Goal: Transaction & Acquisition: Purchase product/service

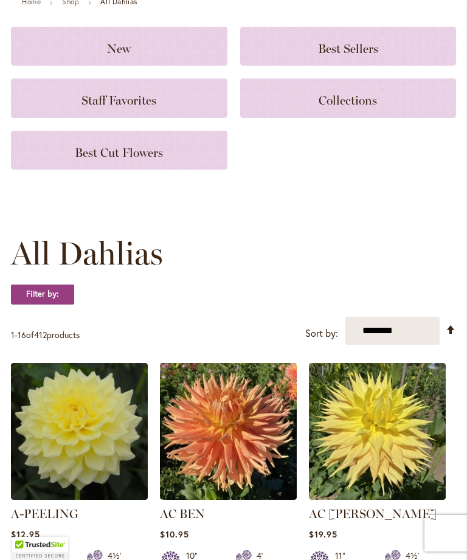
scroll to position [99, 0]
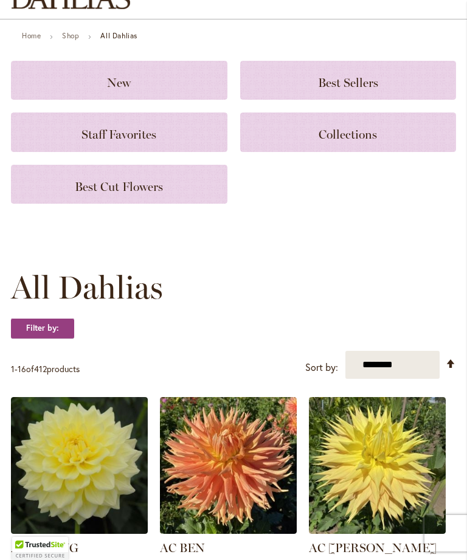
click at [168, 87] on h3 "New" at bounding box center [119, 80] width 187 height 13
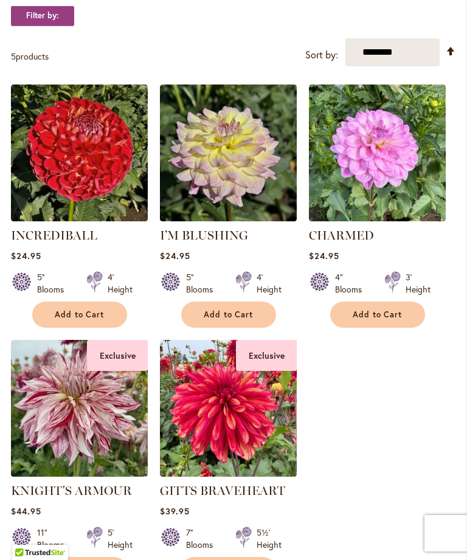
scroll to position [241, 0]
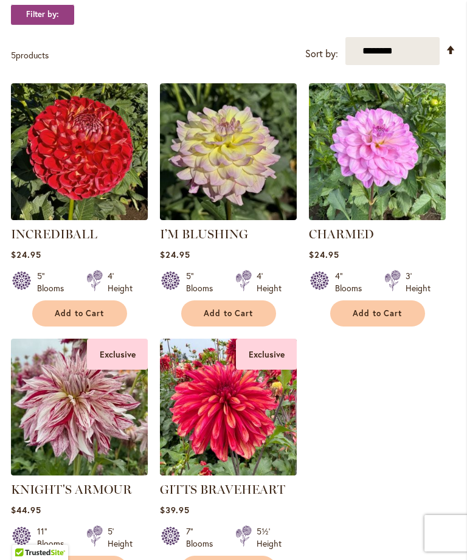
click at [255, 323] on button "Add to Cart" at bounding box center [228, 314] width 95 height 26
click at [402, 183] on img at bounding box center [377, 151] width 137 height 137
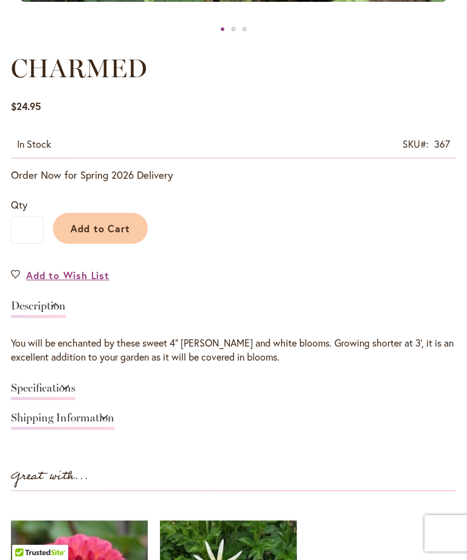
scroll to position [647, 0]
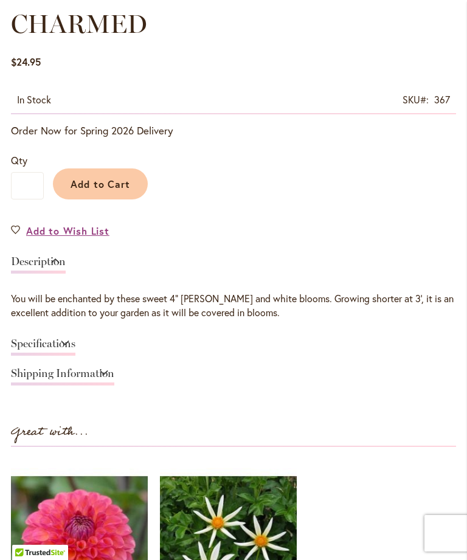
click at [75, 356] on link "Specifications" at bounding box center [43, 347] width 64 height 18
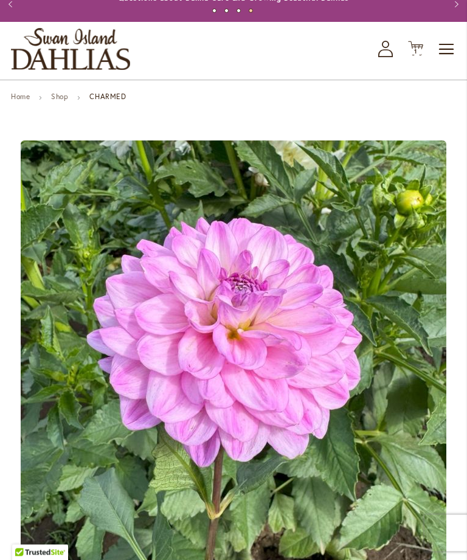
scroll to position [0, 0]
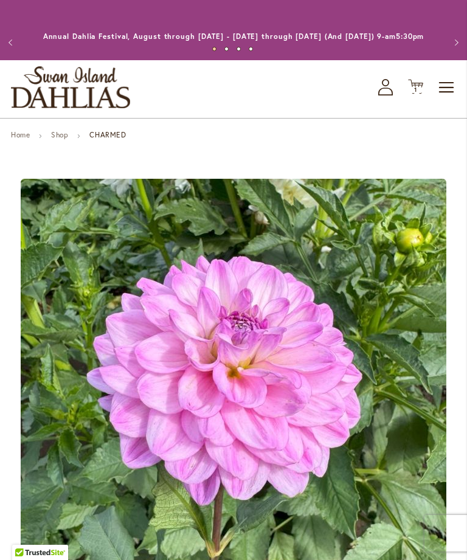
click at [66, 139] on link "Shop" at bounding box center [59, 134] width 17 height 9
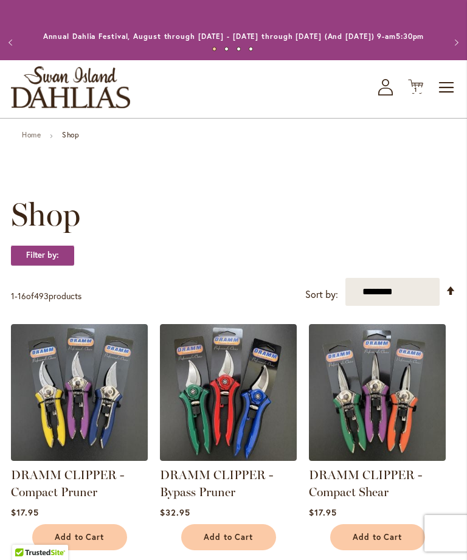
click at [431, 305] on select "**********" at bounding box center [393, 292] width 94 height 28
select select "**********"
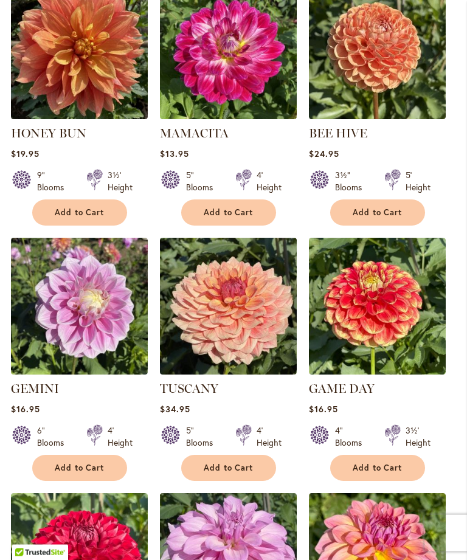
scroll to position [861, 0]
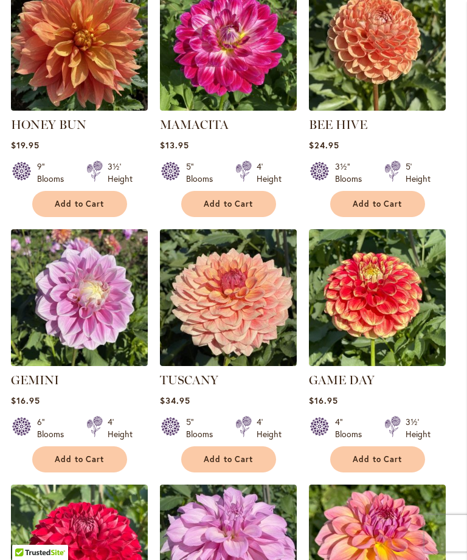
click at [252, 325] on img at bounding box center [228, 297] width 137 height 137
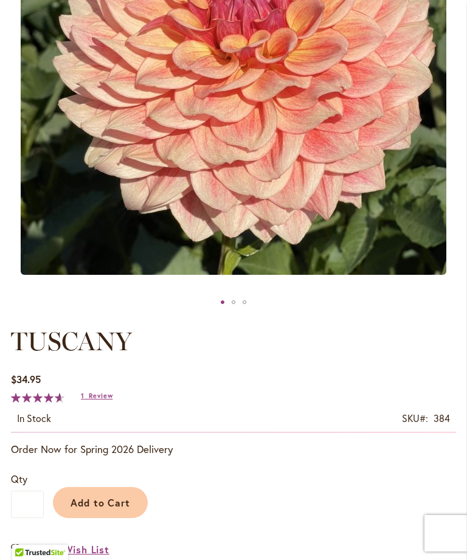
scroll to position [771, 0]
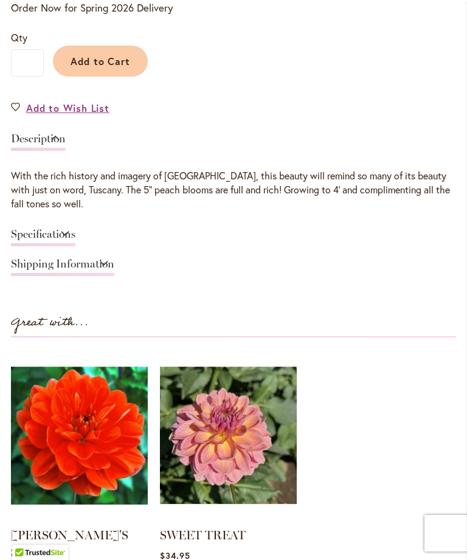
click at [75, 246] on link "Specifications" at bounding box center [43, 238] width 64 height 18
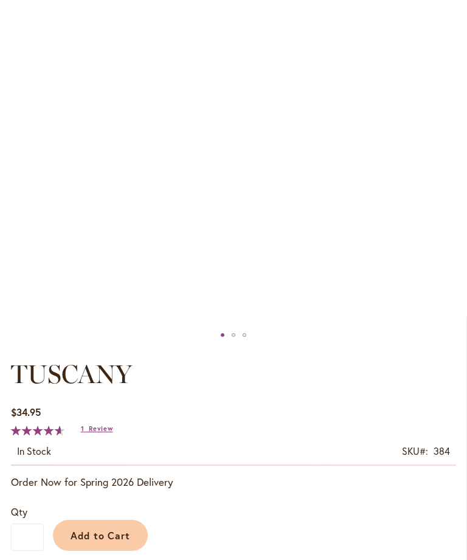
scroll to position [0, 0]
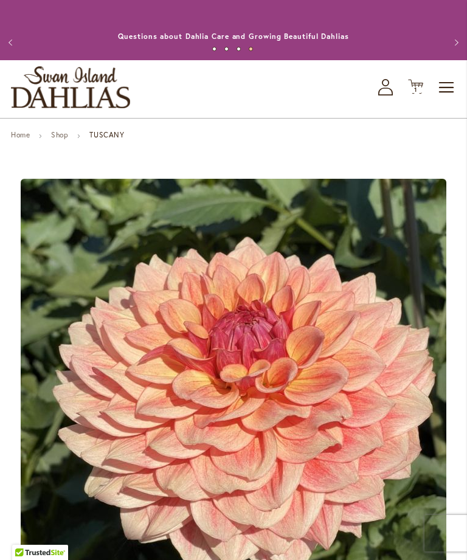
click at [422, 93] on span "1 1 items" at bounding box center [416, 90] width 12 height 6
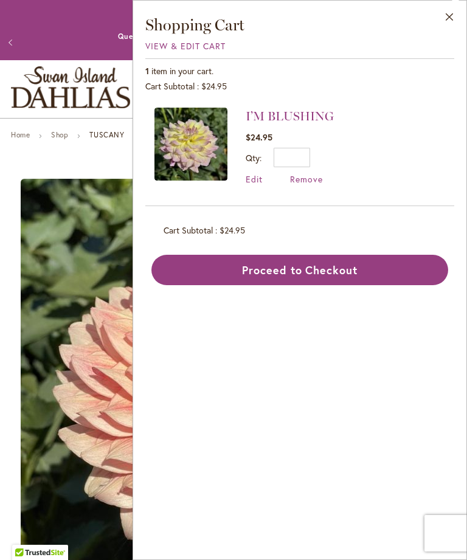
click at [381, 269] on button "Proceed to Checkout" at bounding box center [299, 270] width 297 height 30
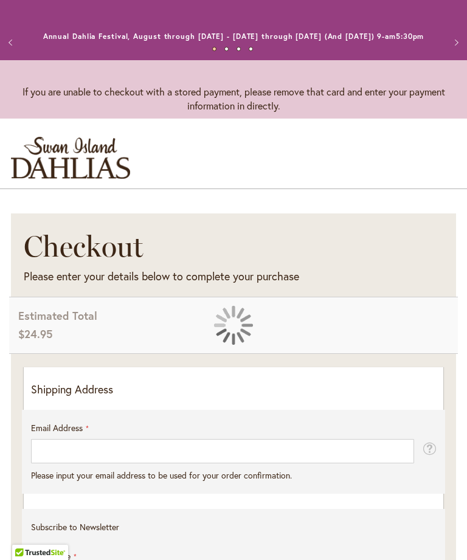
select select "**"
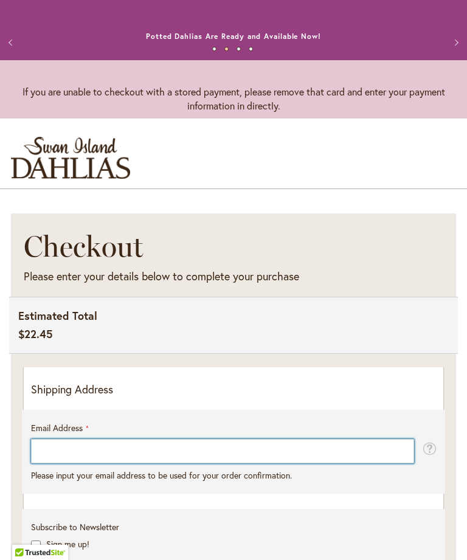
click at [341, 439] on input "Email Address" at bounding box center [222, 451] width 383 height 24
type input "**********"
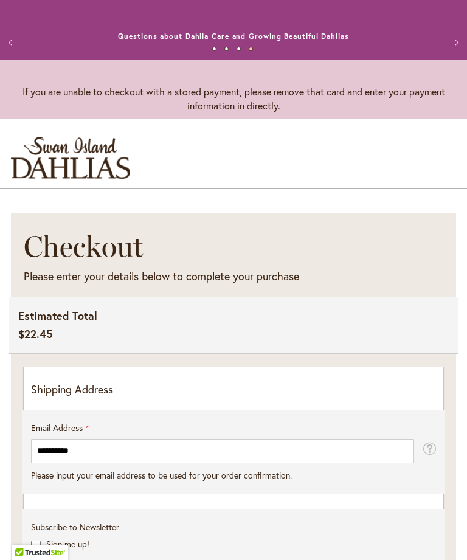
click at [15, 53] on button "Previous" at bounding box center [12, 42] width 24 height 24
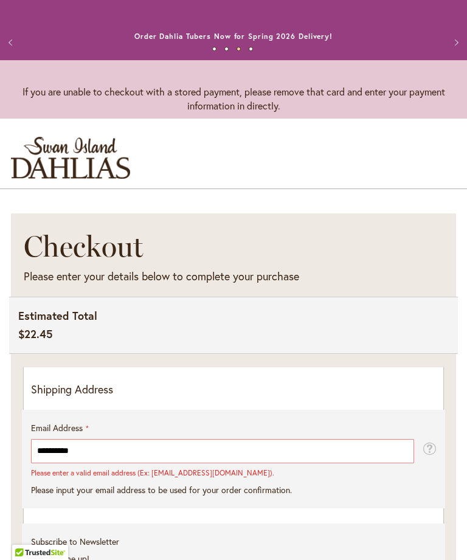
click at [84, 165] on img "store logo" at bounding box center [70, 158] width 119 height 42
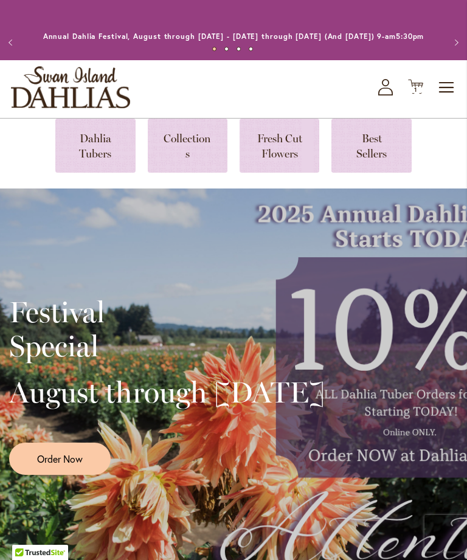
click at [384, 96] on icon at bounding box center [385, 92] width 15 height 8
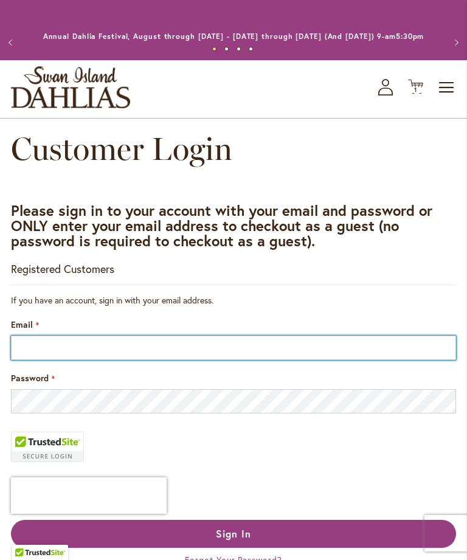
click at [142, 360] on input "Email" at bounding box center [233, 348] width 445 height 24
click at [166, 360] on input "Email" at bounding box center [233, 348] width 445 height 24
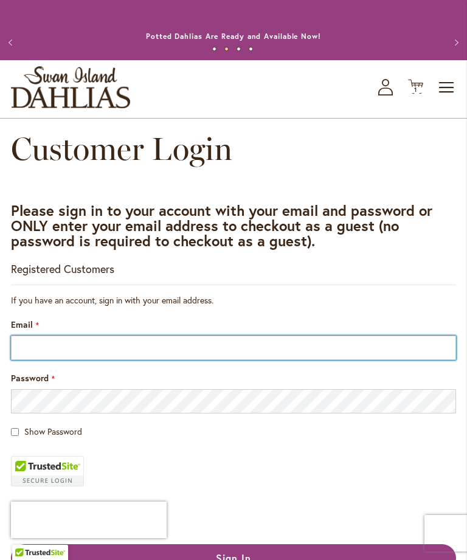
click at [143, 356] on input "Email" at bounding box center [233, 348] width 445 height 24
click at [144, 360] on input "Email" at bounding box center [233, 348] width 445 height 24
click at [143, 336] on input "Email" at bounding box center [233, 348] width 445 height 24
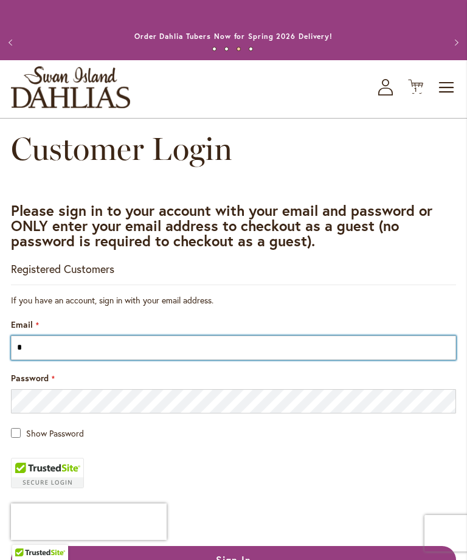
scroll to position [40, 0]
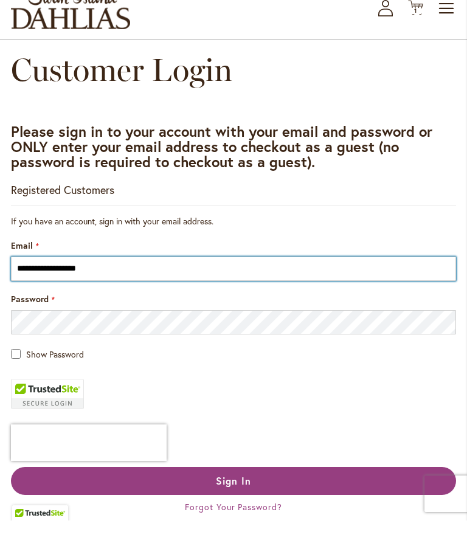
type input "**********"
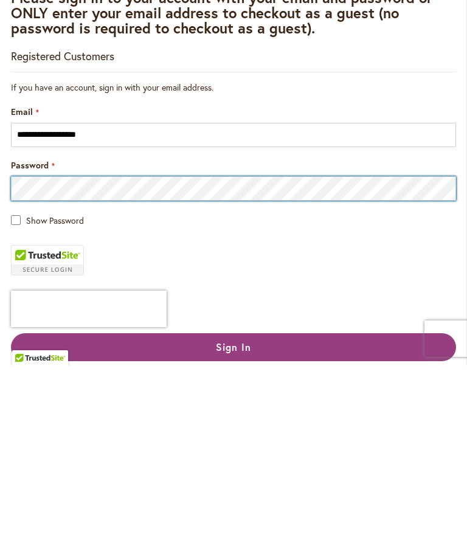
scroll to position [213, 0]
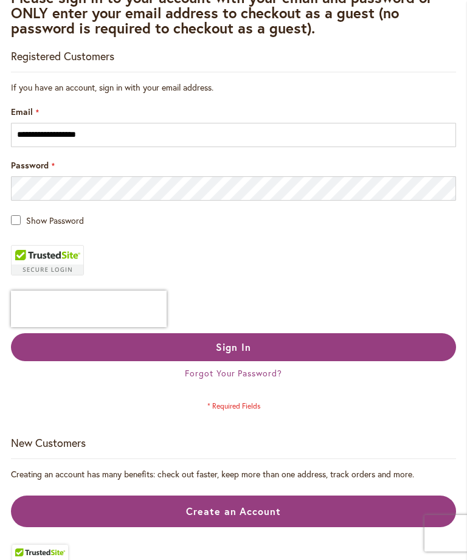
click at [20, 227] on div "Show Password" at bounding box center [233, 220] width 445 height 14
click at [325, 358] on button "Sign In" at bounding box center [233, 347] width 445 height 28
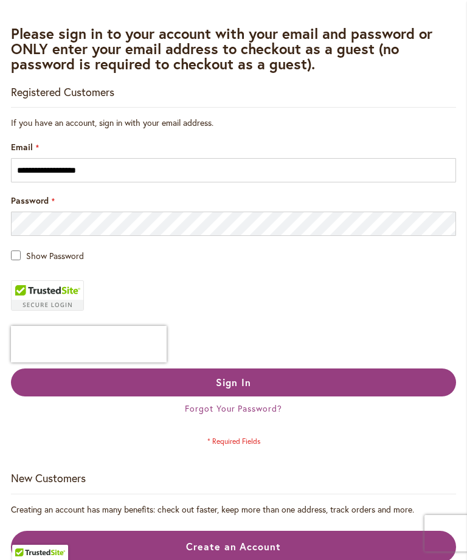
scroll to position [209, 0]
click at [253, 414] on span "Forgot Your Password?" at bounding box center [233, 409] width 97 height 12
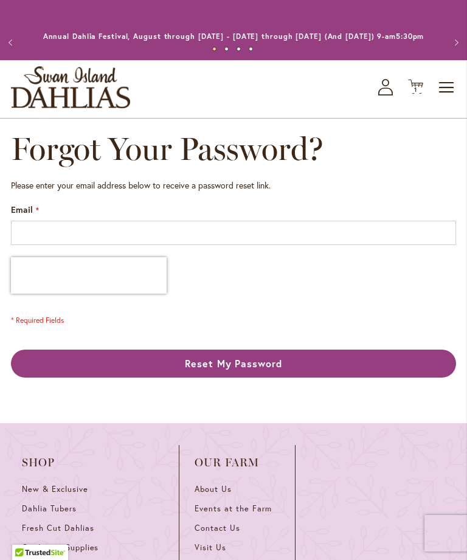
click at [293, 229] on div "Email" at bounding box center [233, 224] width 445 height 41
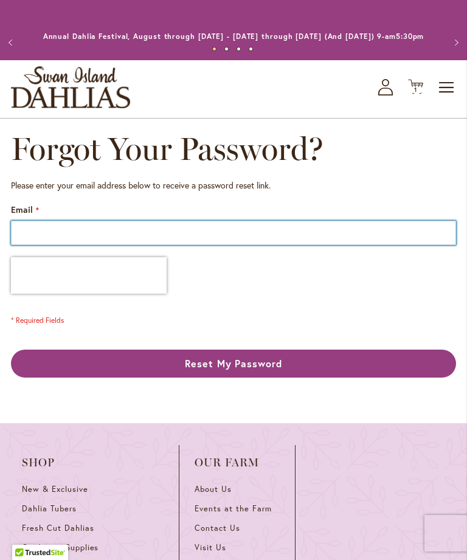
click at [291, 240] on input "Email" at bounding box center [233, 233] width 445 height 24
click at [282, 245] on input "Email" at bounding box center [233, 233] width 445 height 24
click at [280, 245] on input "Email" at bounding box center [233, 233] width 445 height 24
type input "**********"
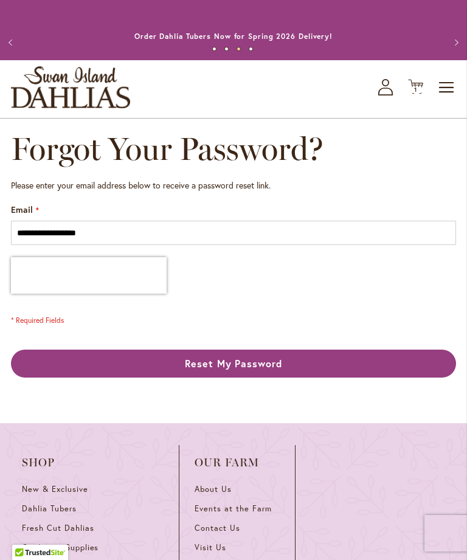
click at [263, 370] on span "Reset My Password" at bounding box center [234, 363] width 98 height 13
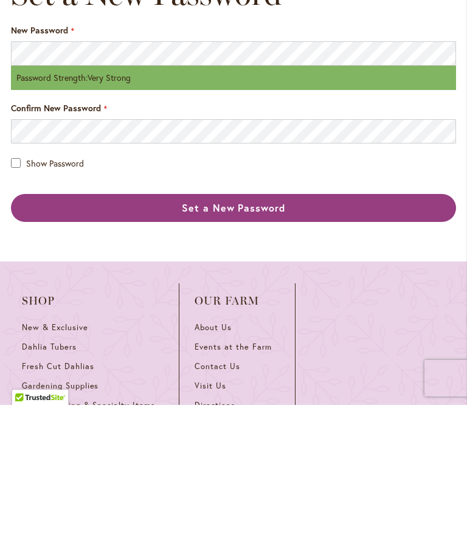
click at [248, 356] on span "Set a New Password" at bounding box center [233, 362] width 103 height 13
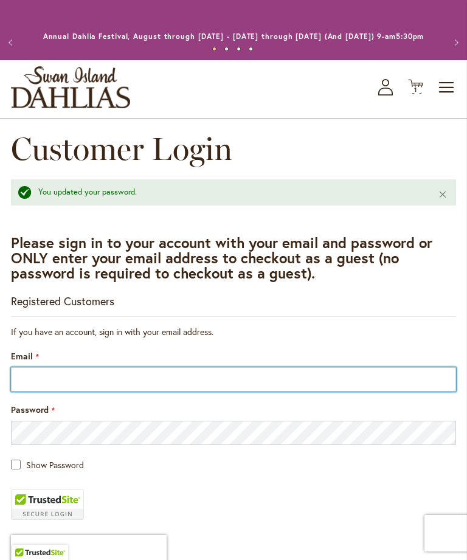
scroll to position [72, 0]
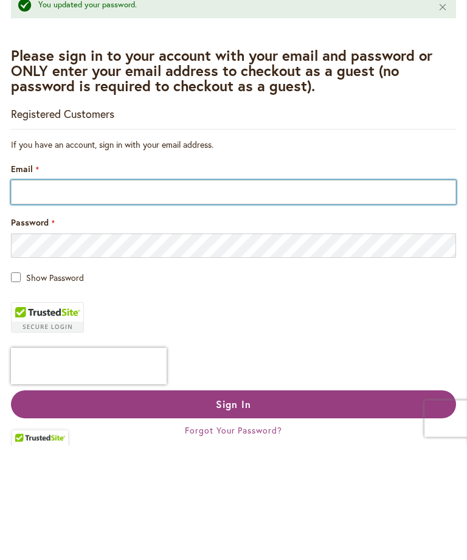
type input "**********"
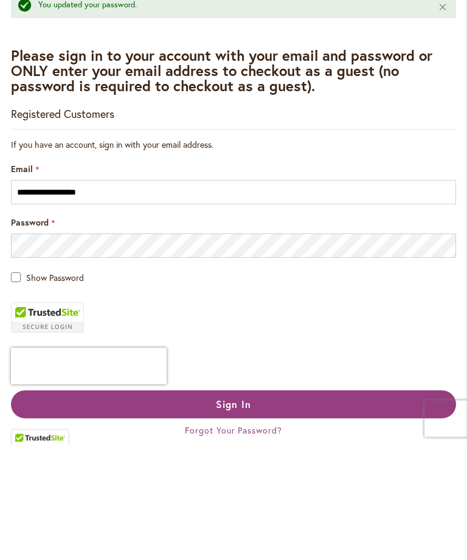
scroll to position [187, 0]
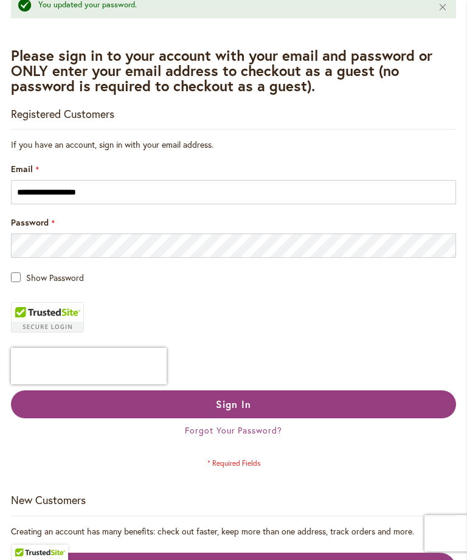
click at [332, 414] on button "Sign In" at bounding box center [233, 405] width 445 height 28
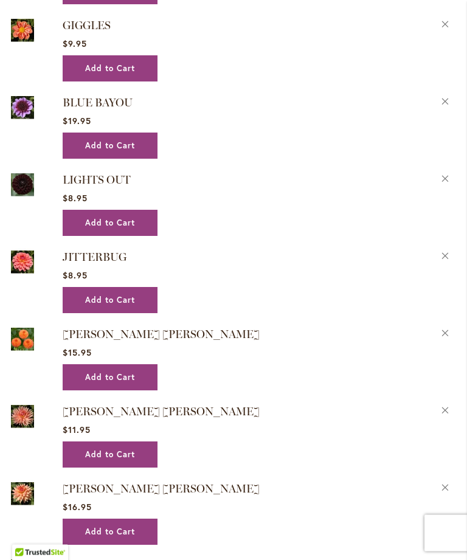
scroll to position [1905, 0]
click at [447, 338] on button "Remove GINGER WILLO from Wishlist" at bounding box center [445, 331] width 21 height 13
click at [450, 325] on button "Remove GINGER WILLO from Wishlist" at bounding box center [445, 331] width 21 height 13
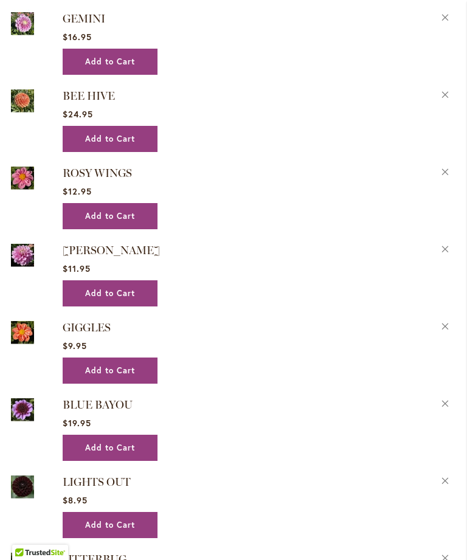
scroll to position [969, 0]
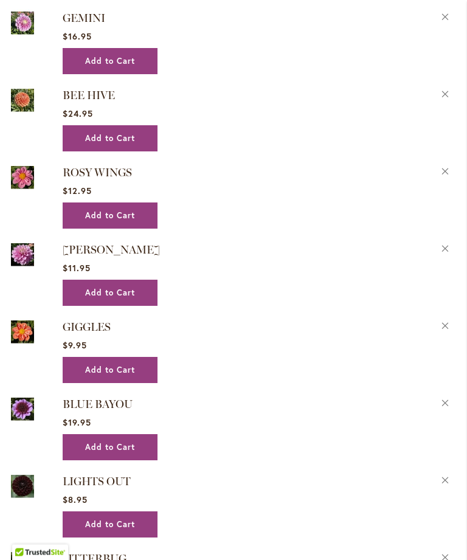
click at [465, 256] on main "Page Not Found GINGER WILLO has been removed from your Wish List. Close Our apo…" at bounding box center [233, 334] width 467 height 2345
click at [451, 254] on button "Remove HEATHER FEATHER from Wishlist" at bounding box center [445, 248] width 21 height 13
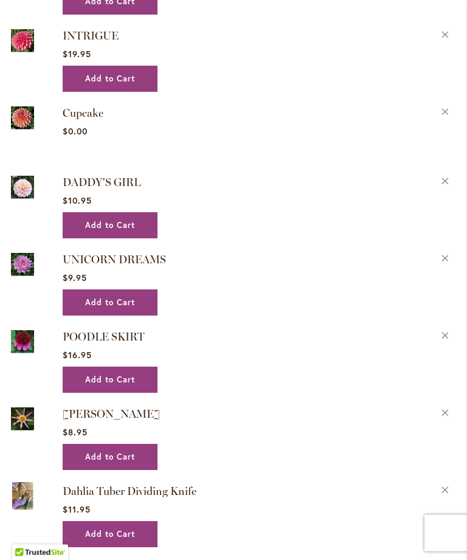
scroll to position [1802, 0]
click at [136, 316] on button "Add to Cart" at bounding box center [110, 303] width 95 height 26
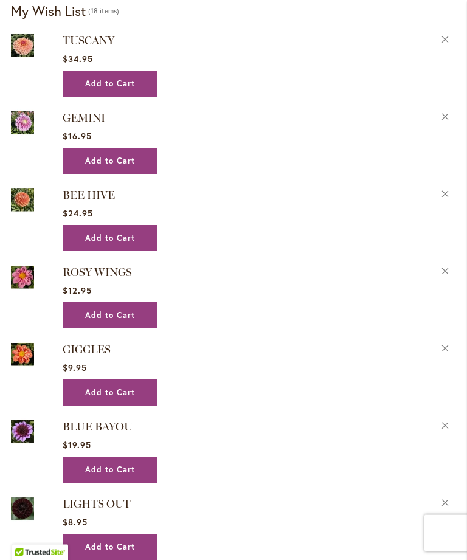
scroll to position [870, 0]
click at [450, 353] on button "Remove GIGGLES from Wishlist" at bounding box center [445, 347] width 21 height 13
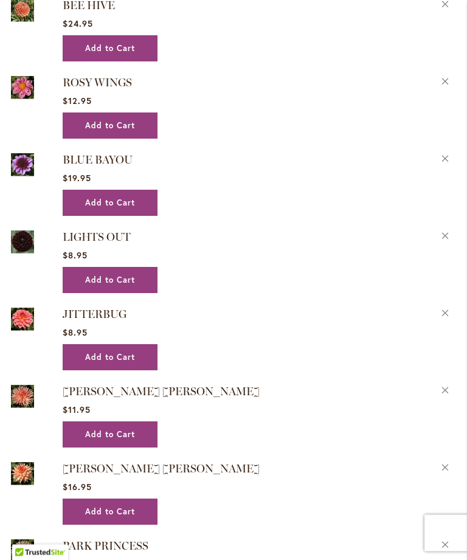
scroll to position [1060, 0]
click at [451, 318] on button "Remove JITTERBUG from Wishlist" at bounding box center [445, 311] width 21 height 13
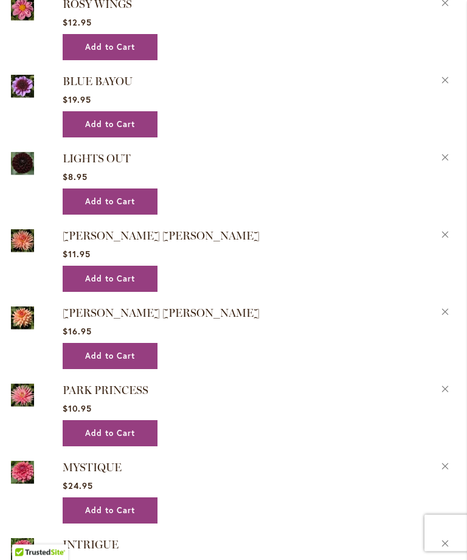
scroll to position [1141, 0]
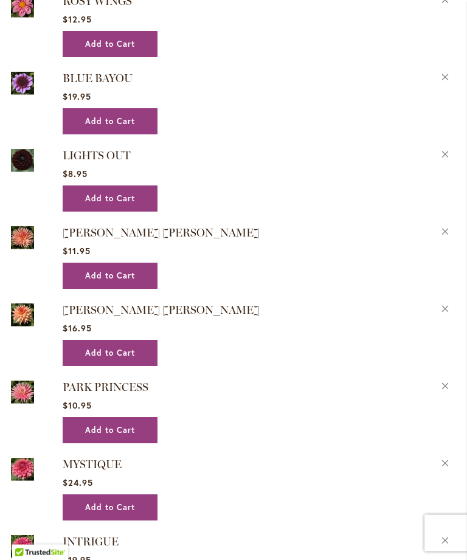
click at [448, 392] on button "Remove PARK PRINCESS from Wishlist" at bounding box center [445, 385] width 21 height 13
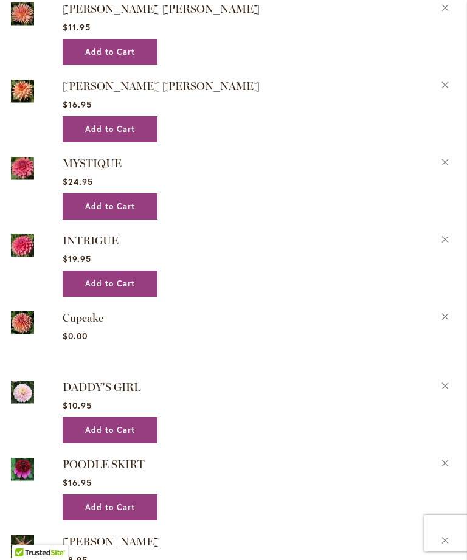
scroll to position [1364, 0]
click at [113, 248] on span "INTRIGUE" at bounding box center [91, 241] width 56 height 13
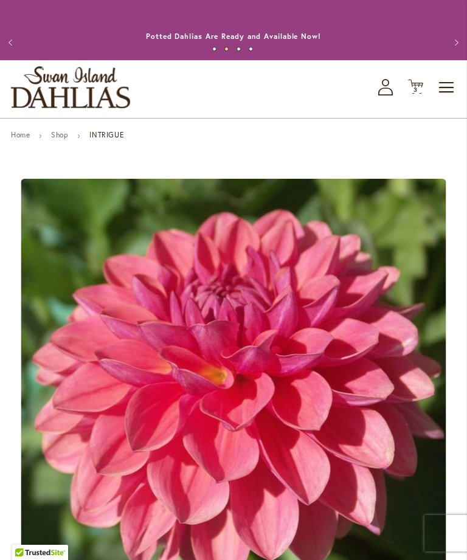
click at [60, 139] on link "Shop" at bounding box center [59, 134] width 17 height 9
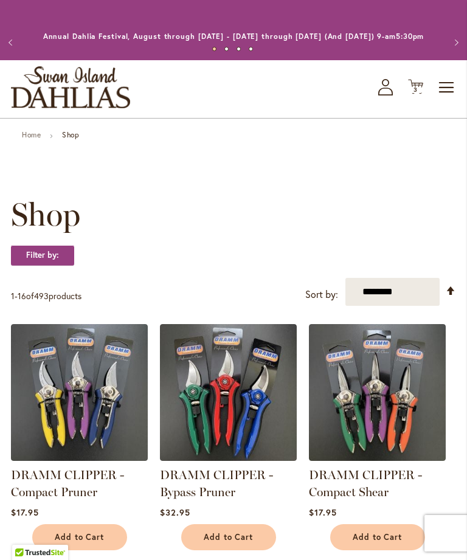
click at [449, 100] on span "Toggle Nav" at bounding box center [447, 87] width 18 height 24
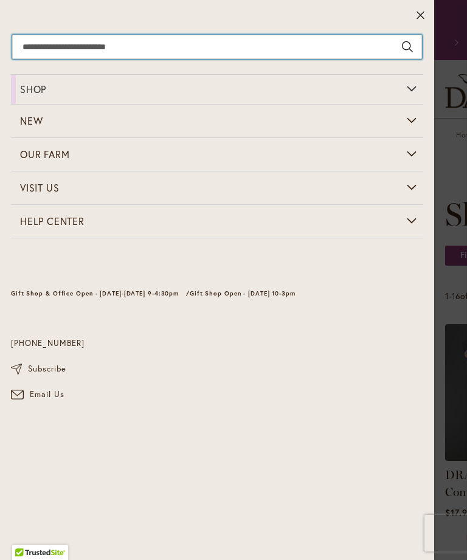
click at [384, 51] on input "Search" at bounding box center [217, 47] width 410 height 24
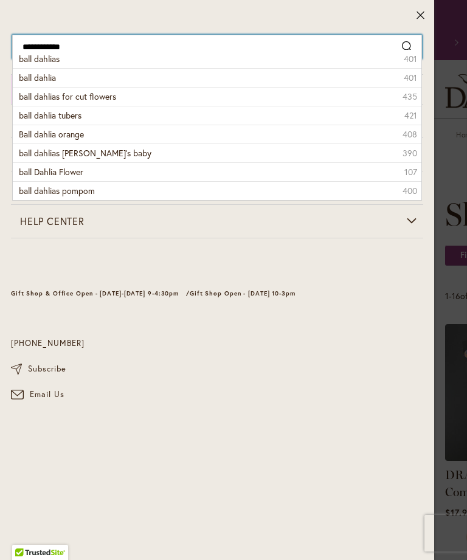
type input "**********"
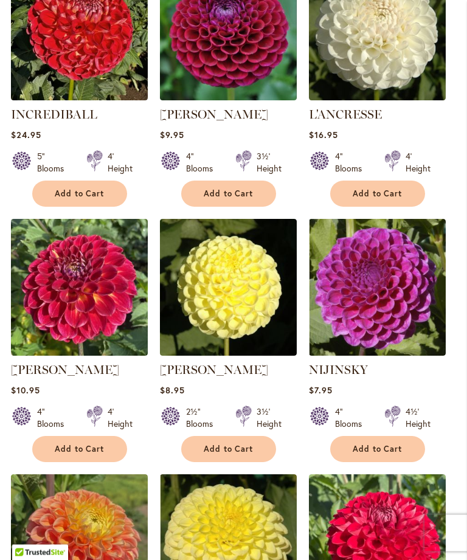
scroll to position [981, 0]
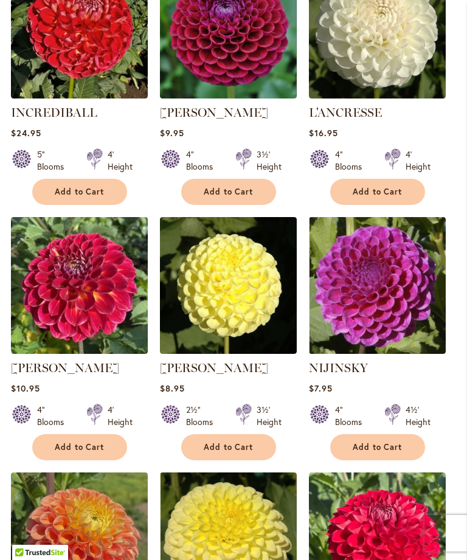
click at [386, 442] on span "Add to Cart" at bounding box center [378, 447] width 50 height 10
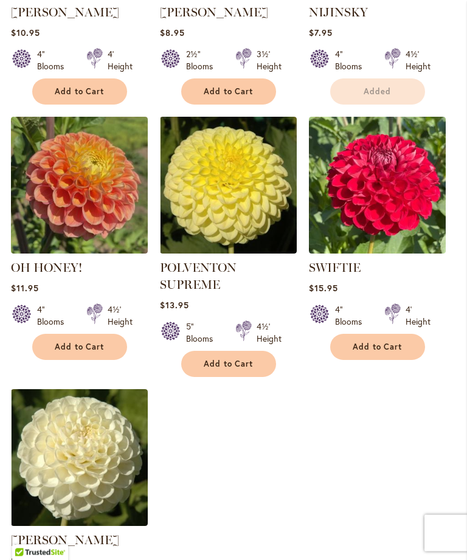
scroll to position [1369, 0]
click at [85, 342] on span "Add to Cart" at bounding box center [80, 347] width 50 height 10
click at [395, 342] on span "Add to Cart" at bounding box center [378, 347] width 50 height 10
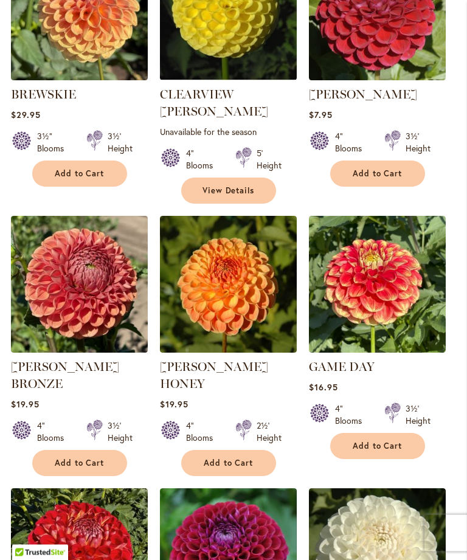
scroll to position [487, 0]
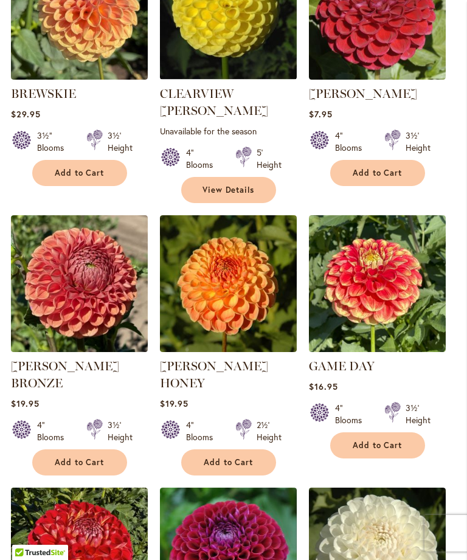
click at [397, 299] on img at bounding box center [377, 283] width 137 height 137
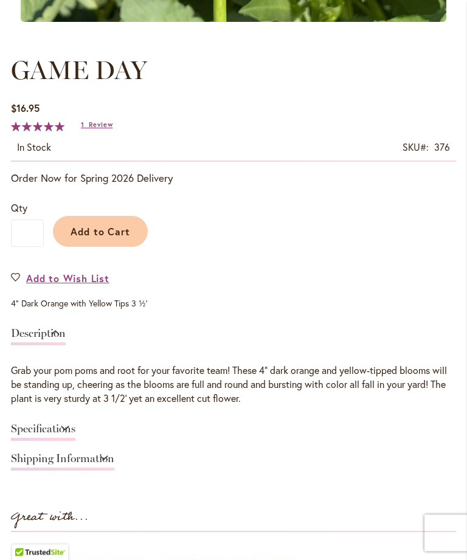
scroll to position [585, 0]
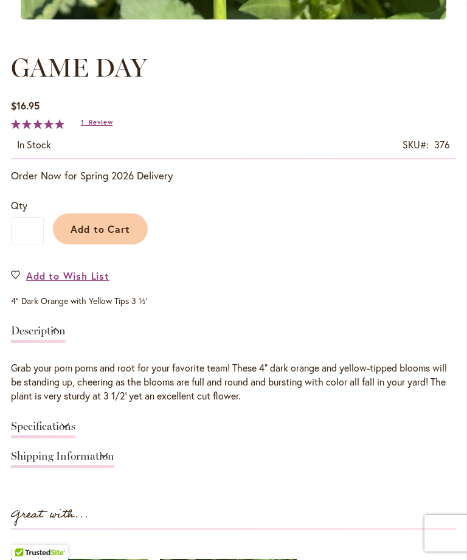
click at [75, 437] on link "Specifications" at bounding box center [43, 430] width 64 height 18
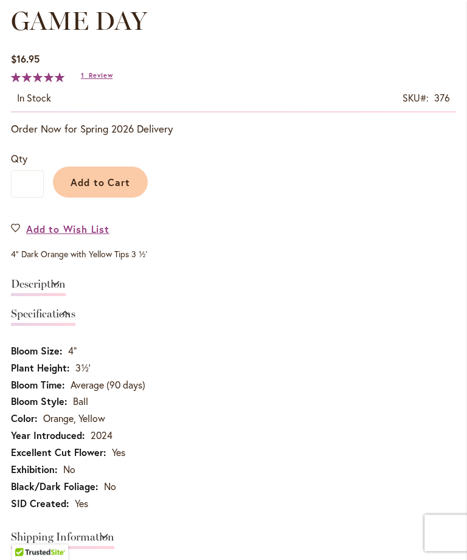
scroll to position [633, 0]
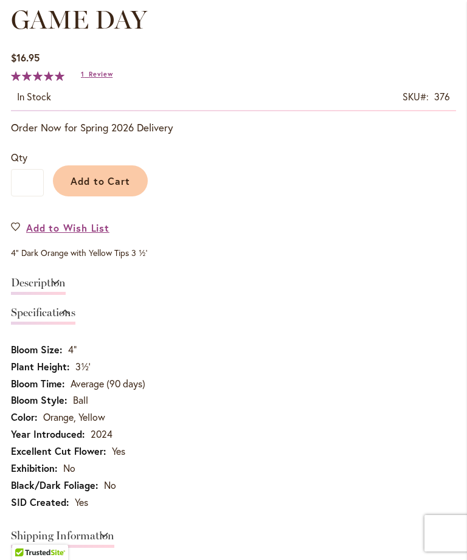
click at [66, 295] on link "Description" at bounding box center [38, 286] width 55 height 18
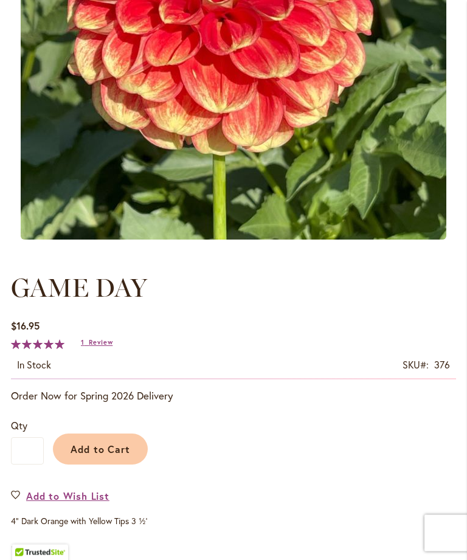
scroll to position [366, 0]
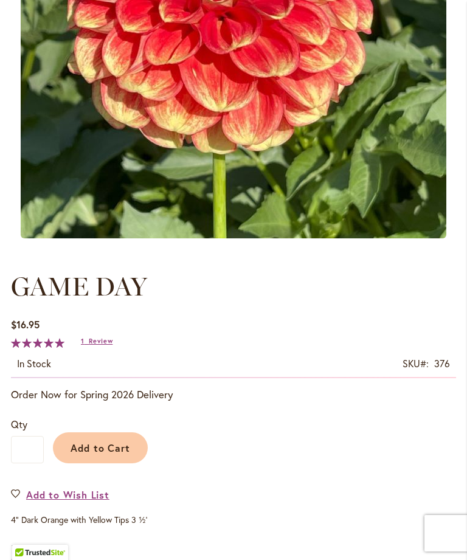
click at [123, 454] on span "Add to Cart" at bounding box center [101, 448] width 60 height 13
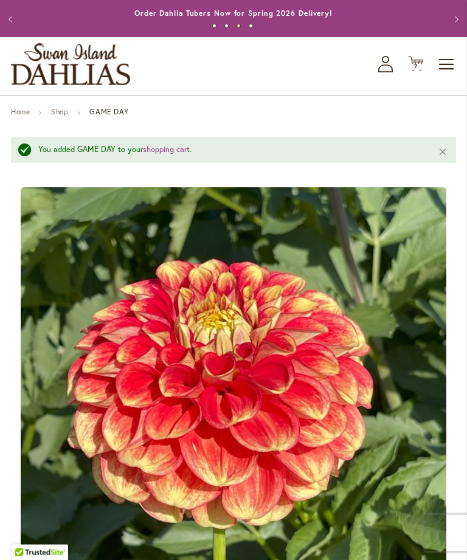
scroll to position [0, 0]
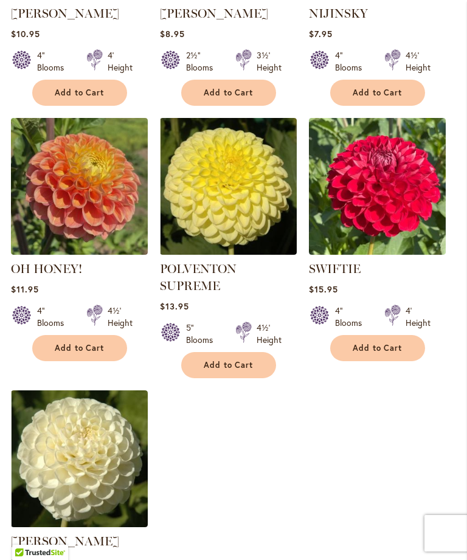
scroll to position [1338, 0]
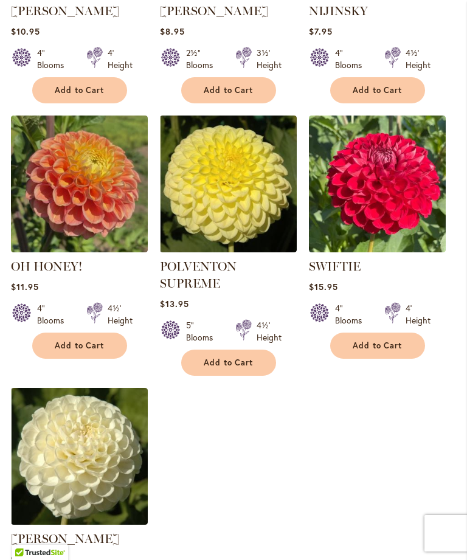
click at [389, 333] on button "Add to Cart" at bounding box center [377, 346] width 95 height 26
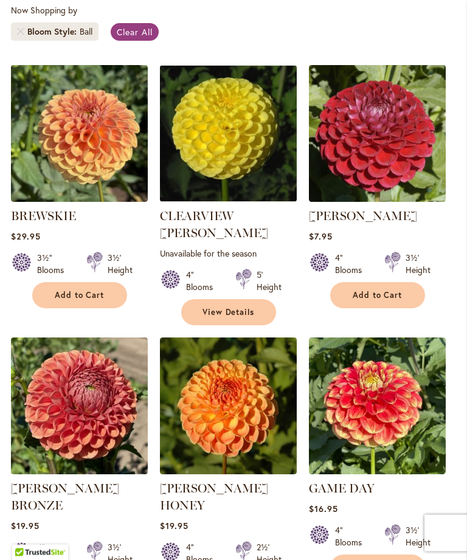
scroll to position [732, 0]
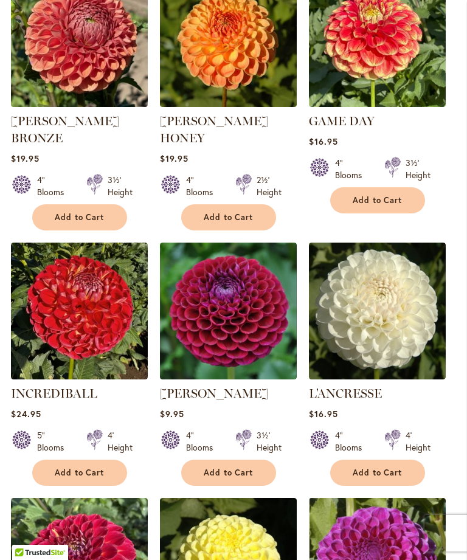
click at [83, 330] on img at bounding box center [79, 311] width 137 height 137
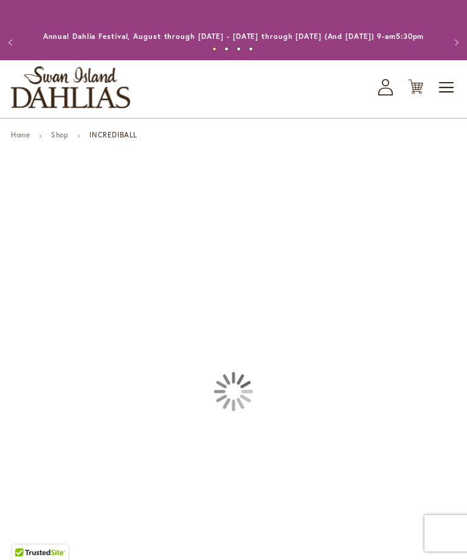
type input "*****"
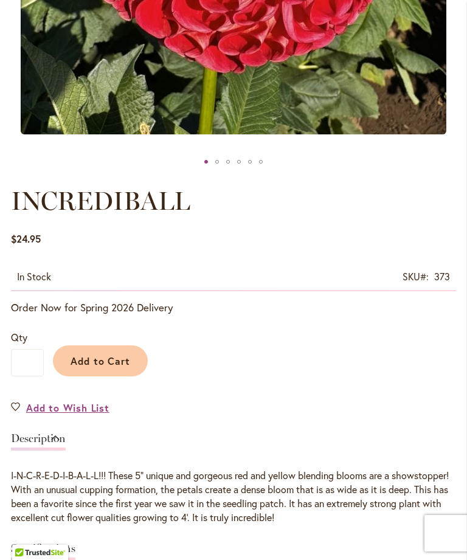
scroll to position [614, 0]
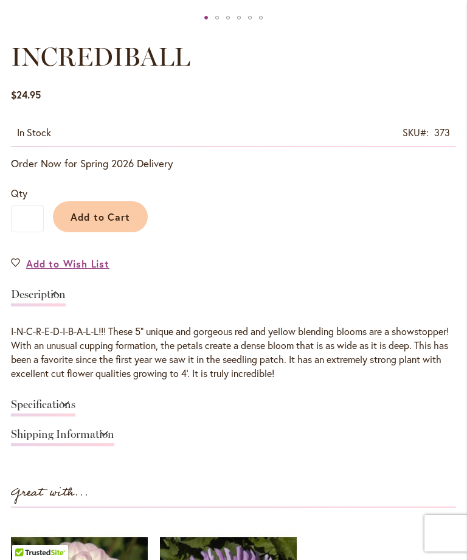
click at [75, 417] on link "Specifications" at bounding box center [43, 408] width 64 height 18
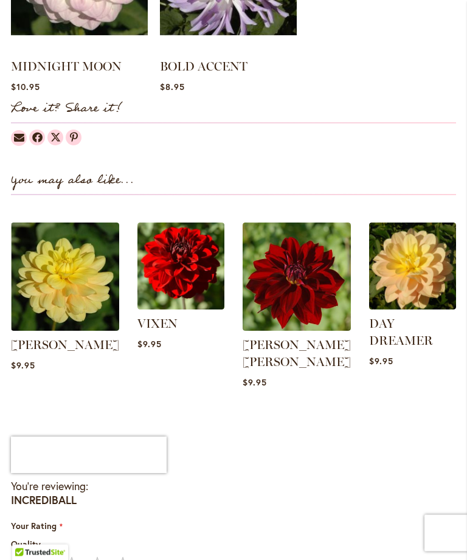
scroll to position [1363, 0]
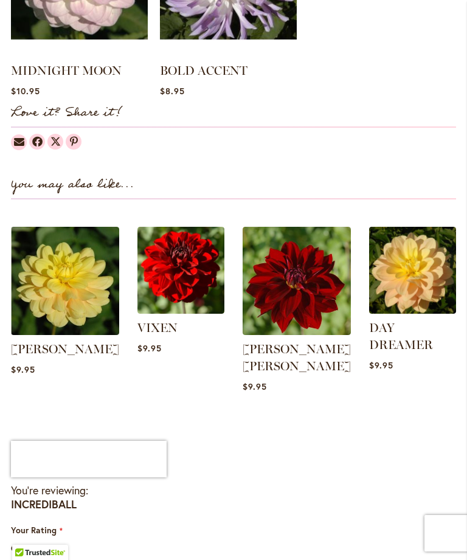
click at [414, 314] on img at bounding box center [412, 270] width 87 height 87
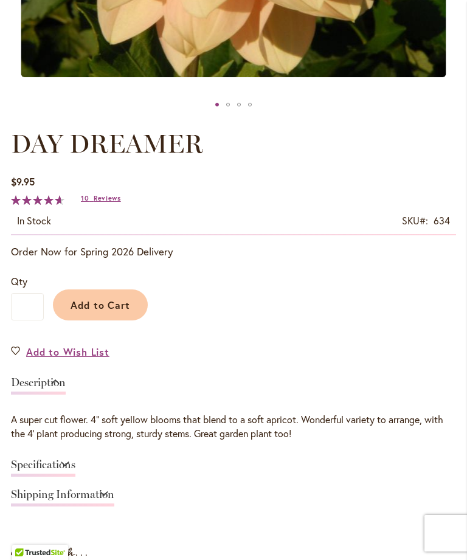
scroll to position [437, 0]
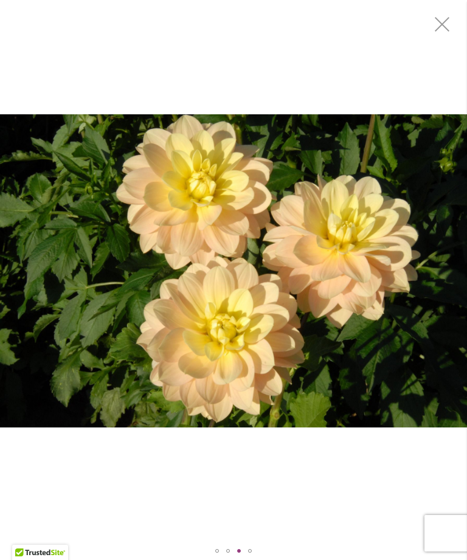
scroll to position [3402, 0]
click at [250, 552] on div "DAY DREAMER" at bounding box center [250, 551] width 4 height 4
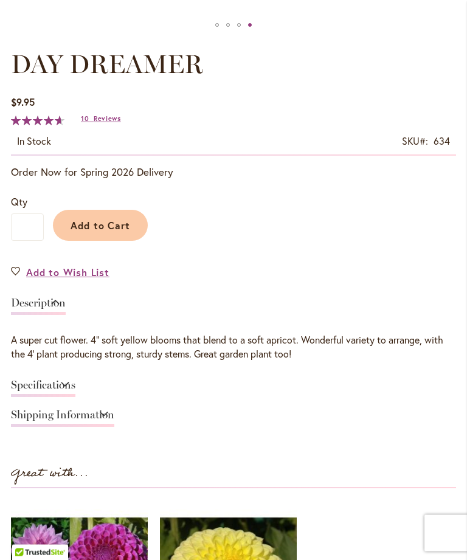
scroll to position [608, 0]
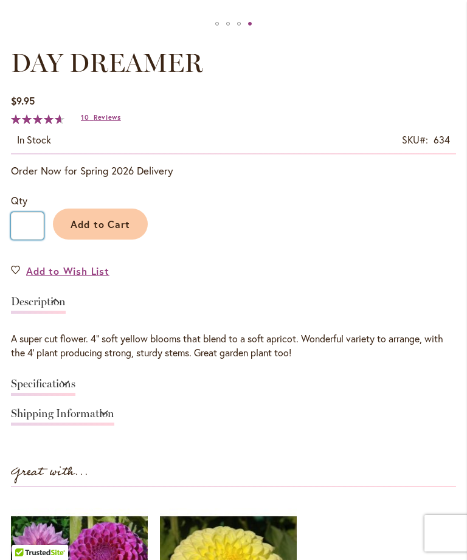
click at [36, 240] on input "*" at bounding box center [27, 225] width 33 height 27
type input "*"
click at [120, 231] on span "Add to Cart" at bounding box center [101, 224] width 60 height 13
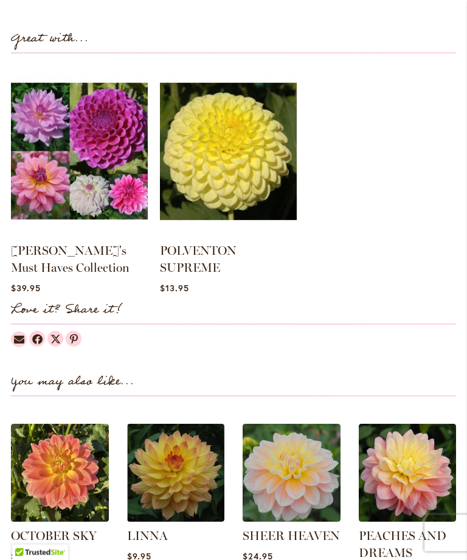
scroll to position [1072, 0]
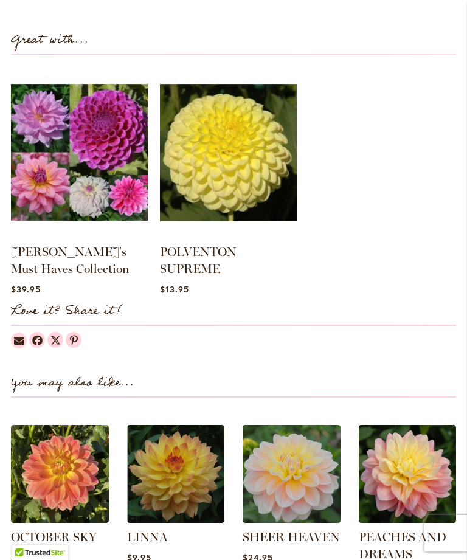
click at [109, 155] on img at bounding box center [79, 152] width 137 height 171
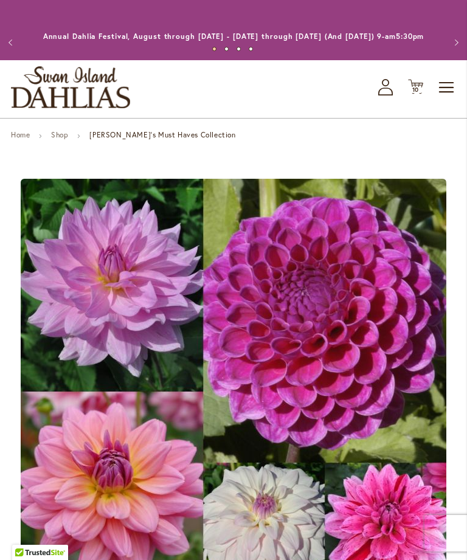
click at [64, 139] on link "Shop" at bounding box center [59, 134] width 17 height 9
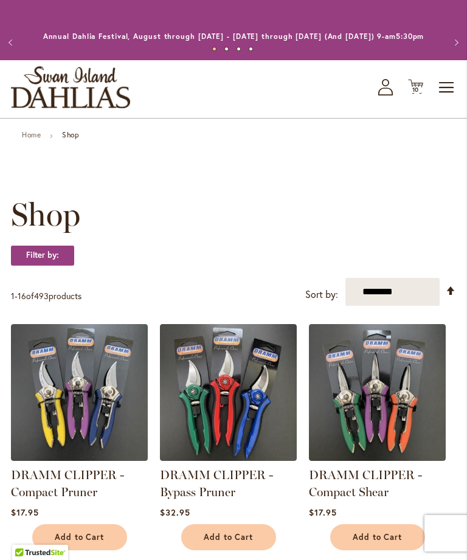
click at [450, 100] on span "Toggle Nav" at bounding box center [447, 87] width 18 height 24
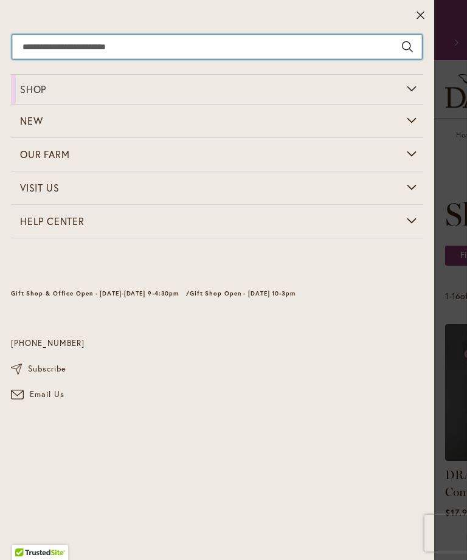
click at [194, 45] on input "Search" at bounding box center [217, 47] width 410 height 24
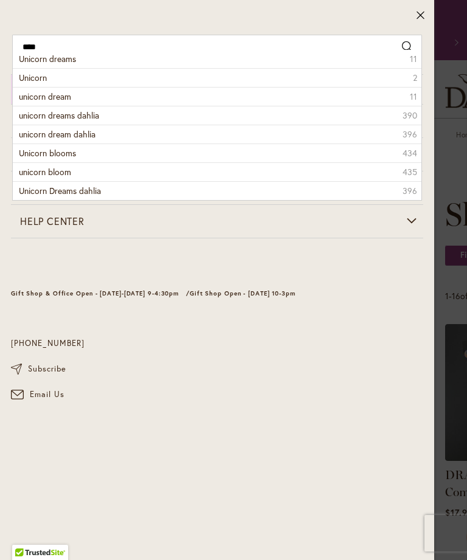
click at [69, 64] on span "Unicorn dreams" at bounding box center [47, 59] width 57 height 12
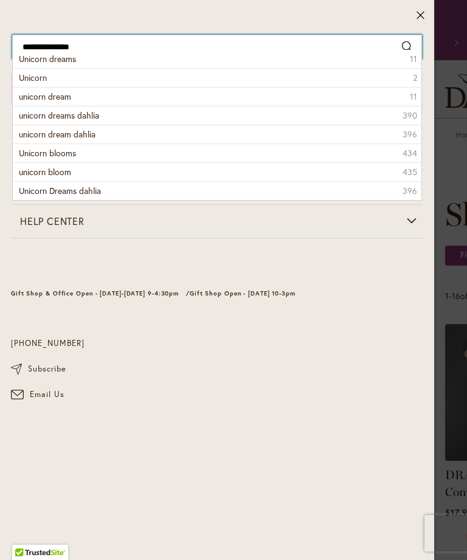
type input "**********"
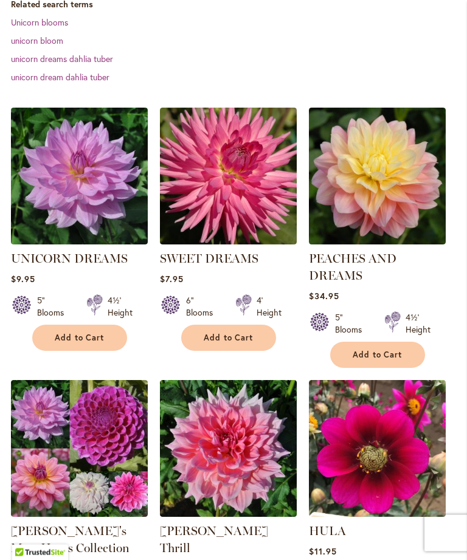
scroll to position [344, 0]
click at [99, 218] on img at bounding box center [79, 176] width 137 height 137
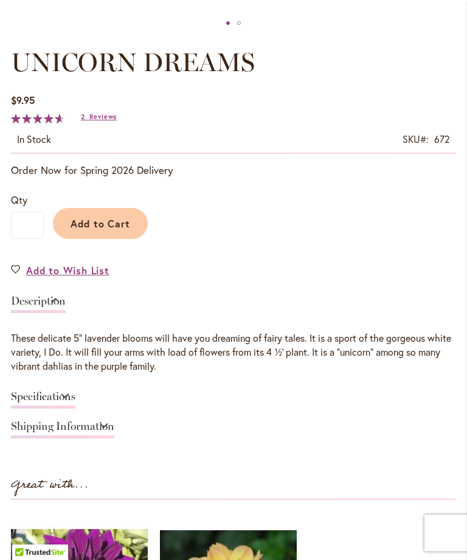
scroll to position [638, 0]
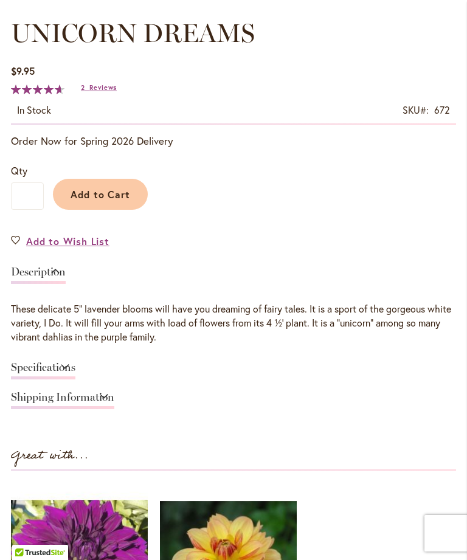
click at [75, 380] on link "Specifications" at bounding box center [43, 371] width 64 height 18
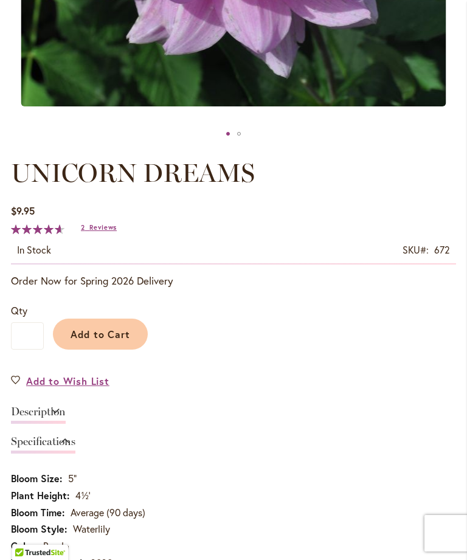
scroll to position [498, 0]
click at [120, 341] on span "Add to Cart" at bounding box center [101, 334] width 60 height 13
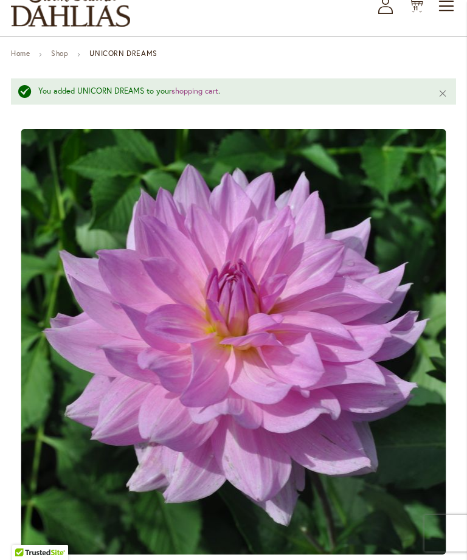
scroll to position [0, 0]
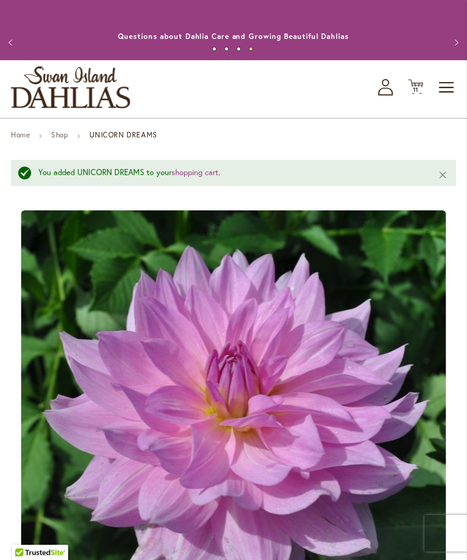
click at [442, 100] on span "Toggle Nav" at bounding box center [447, 87] width 18 height 24
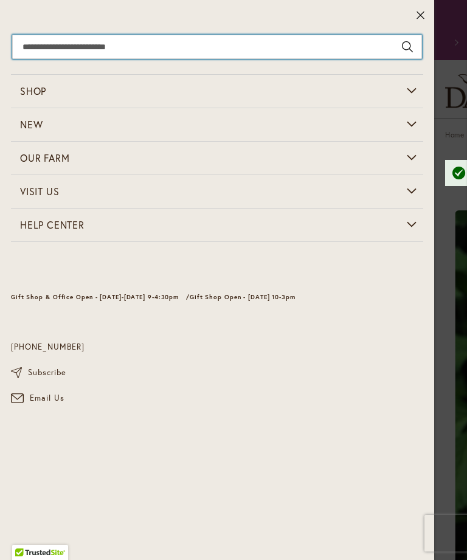
click at [233, 48] on input "Search" at bounding box center [217, 47] width 410 height 24
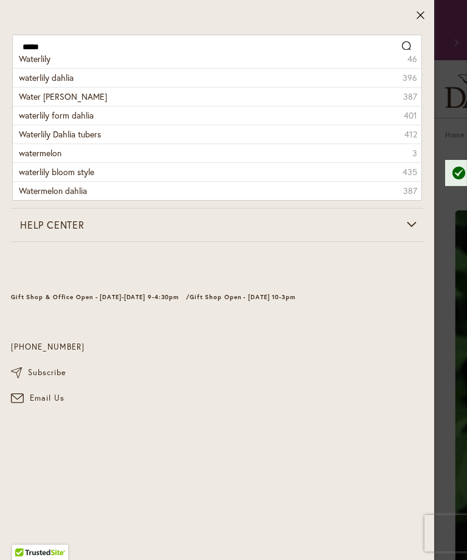
click at [66, 78] on span "waterlily dahlia" at bounding box center [46, 78] width 55 height 12
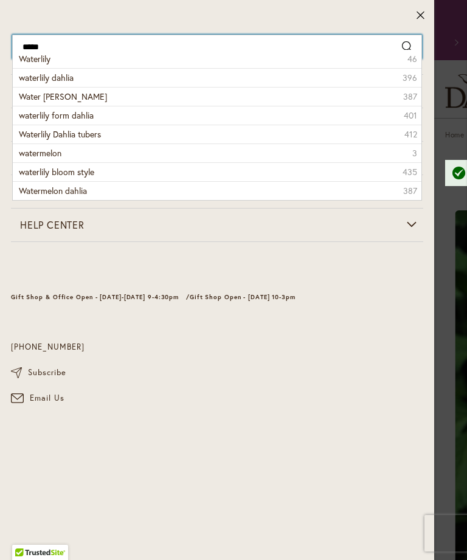
type input "**********"
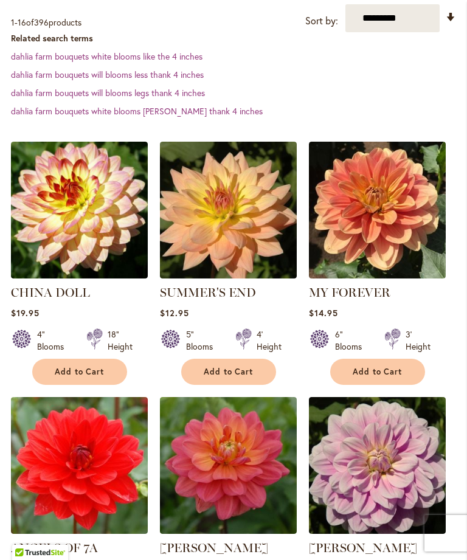
scroll to position [309, 0]
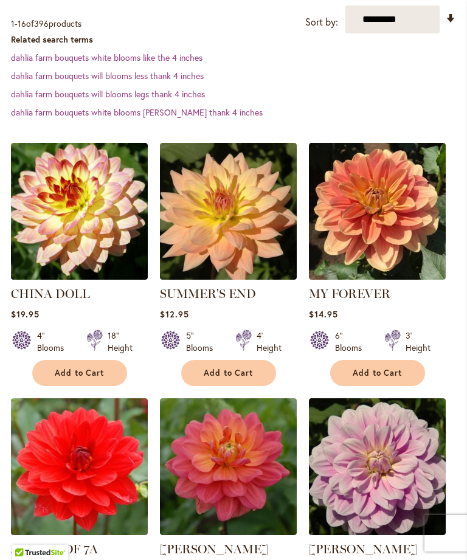
click at [416, 263] on img at bounding box center [377, 211] width 137 height 137
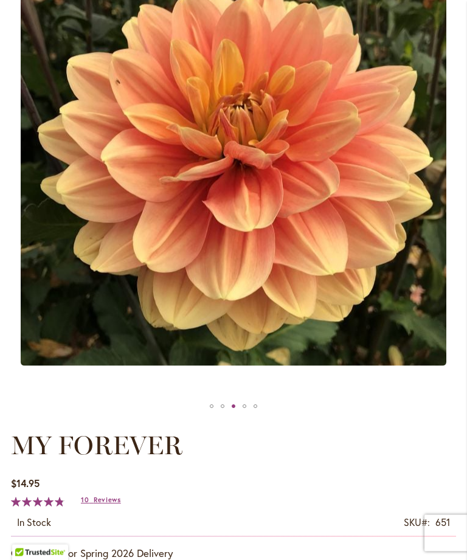
scroll to position [225, 0]
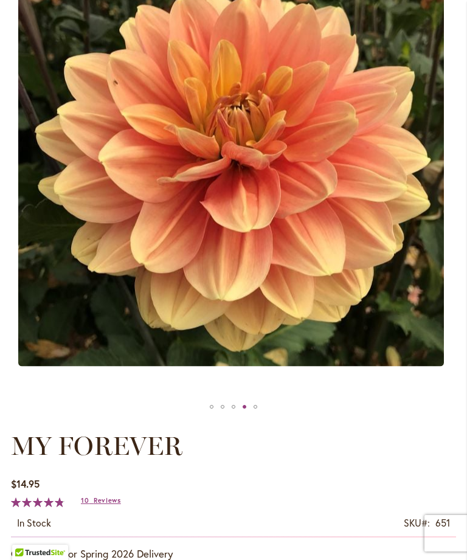
click at [249, 416] on div "MY FOREVER" at bounding box center [244, 407] width 11 height 18
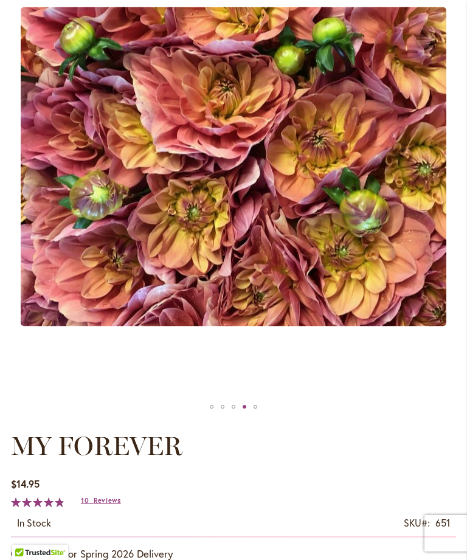
click at [258, 414] on div "MY FOREVER" at bounding box center [255, 407] width 11 height 18
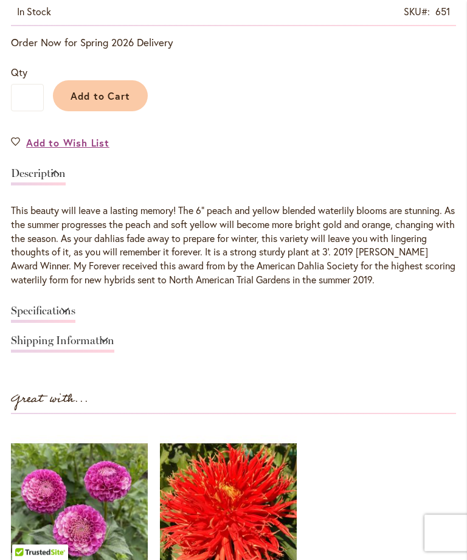
scroll to position [739, 0]
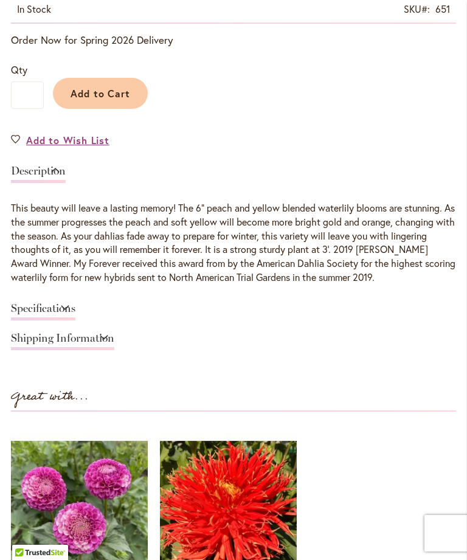
click at [75, 319] on link "Specifications" at bounding box center [43, 312] width 64 height 18
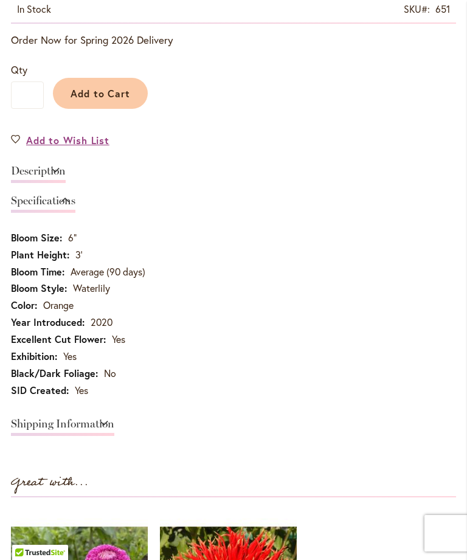
click at [66, 183] on link "Description" at bounding box center [38, 174] width 55 height 18
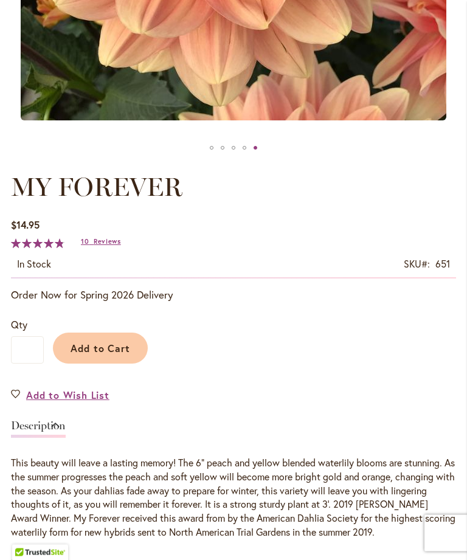
scroll to position [369, 0]
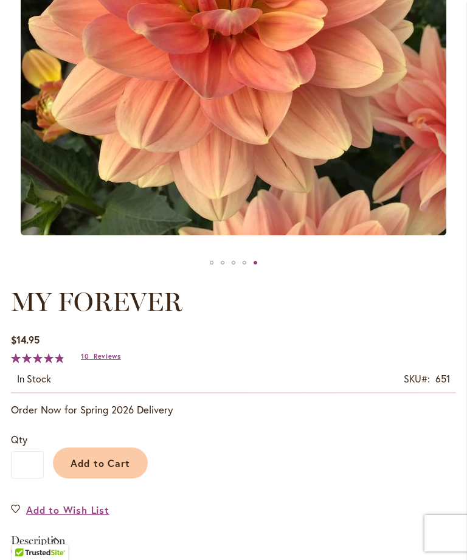
click at [128, 470] on span "Add to Cart" at bounding box center [101, 463] width 60 height 13
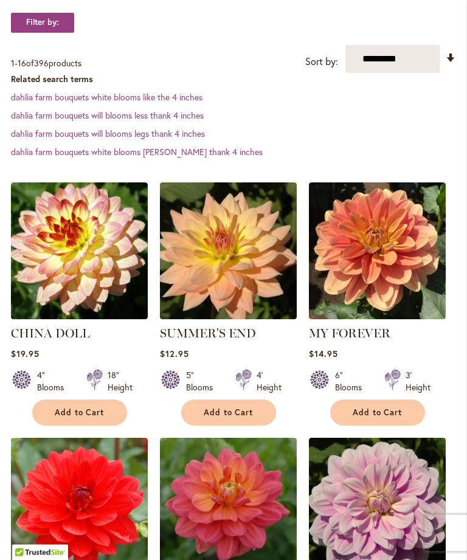
scroll to position [269, 0]
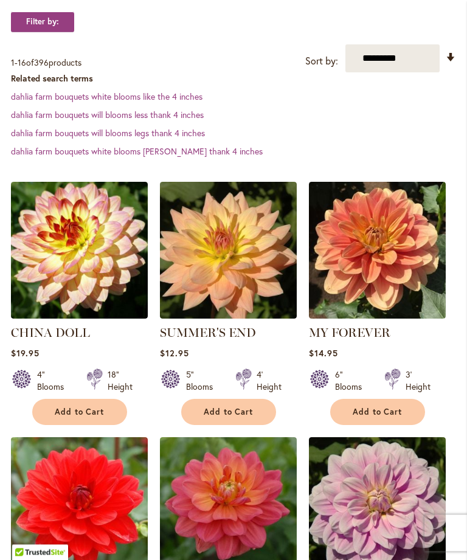
click at [240, 296] on img at bounding box center [228, 250] width 137 height 137
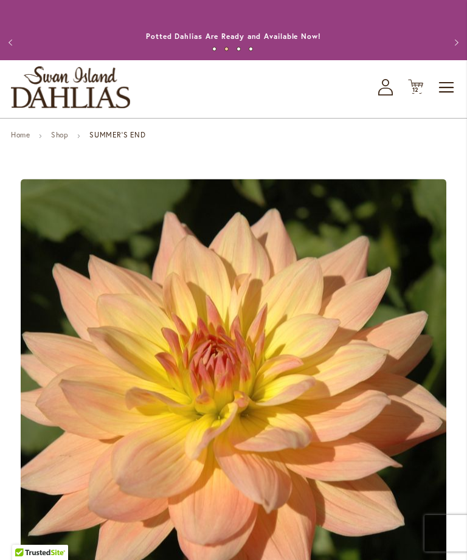
scroll to position [103, 0]
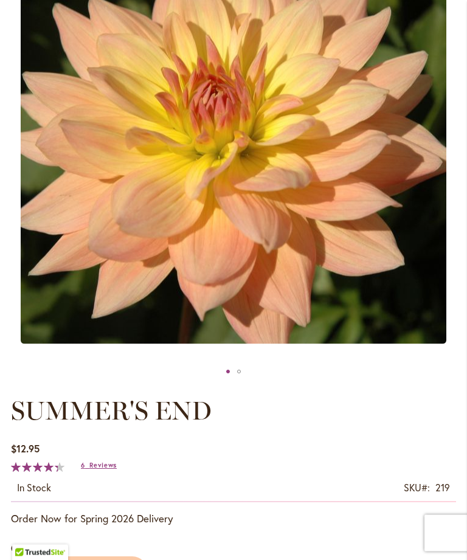
click at [239, 381] on div "SUMMER'S END" at bounding box center [239, 372] width 11 height 18
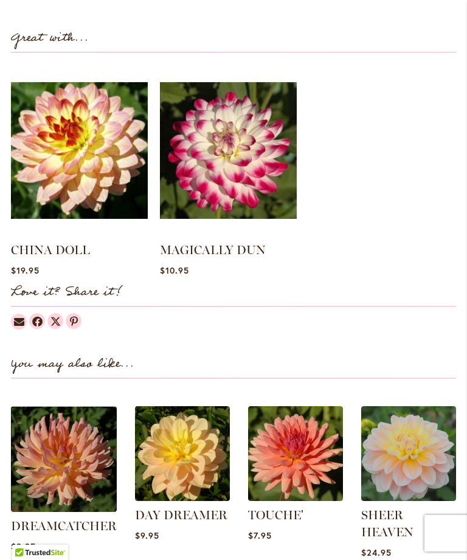
scroll to position [1097, 0]
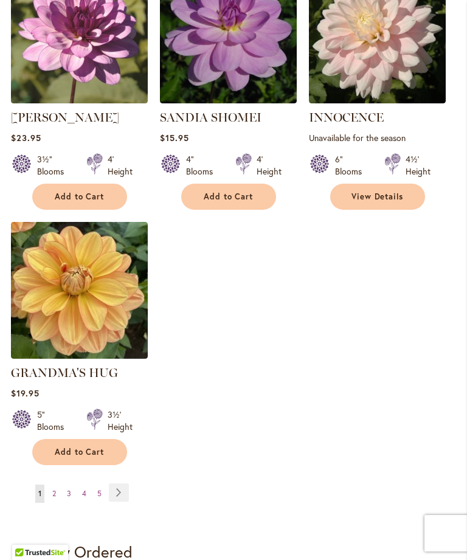
scroll to position [1527, 0]
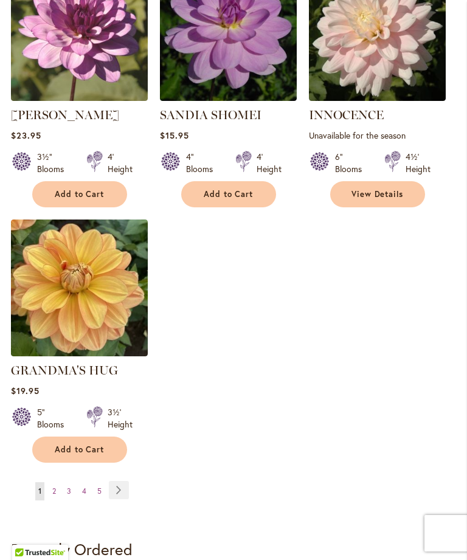
click at [123, 499] on link "Page Next" at bounding box center [119, 490] width 20 height 18
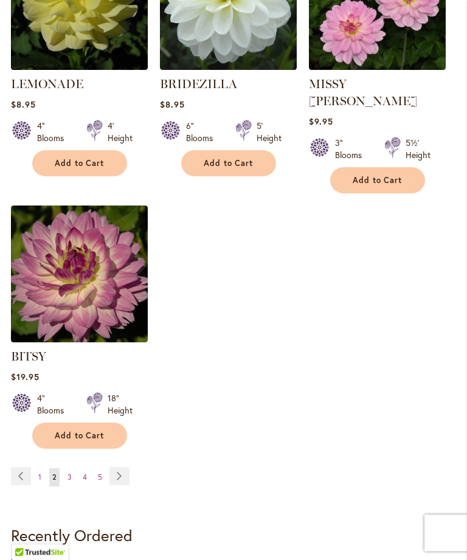
scroll to position [1578, 0]
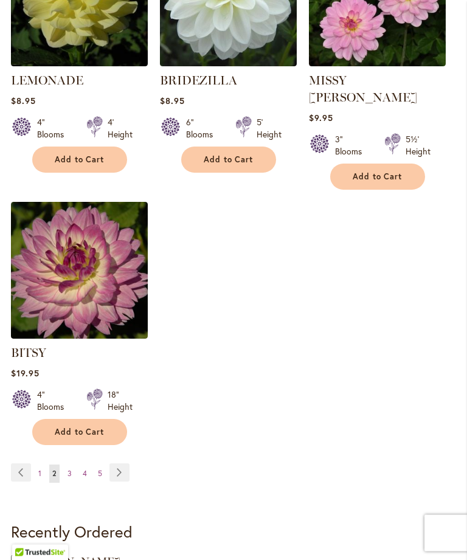
click at [125, 464] on link "Page Next" at bounding box center [119, 473] width 20 height 18
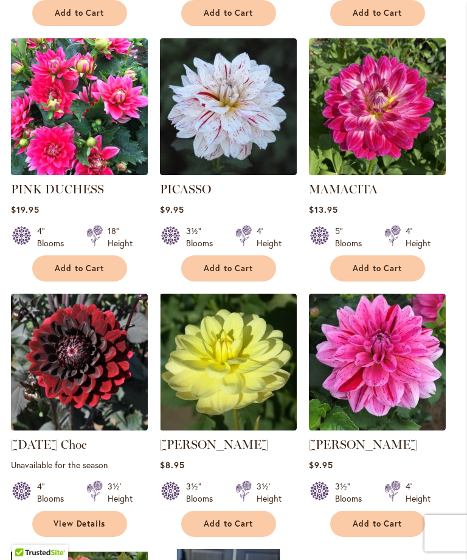
scroll to position [1566, 0]
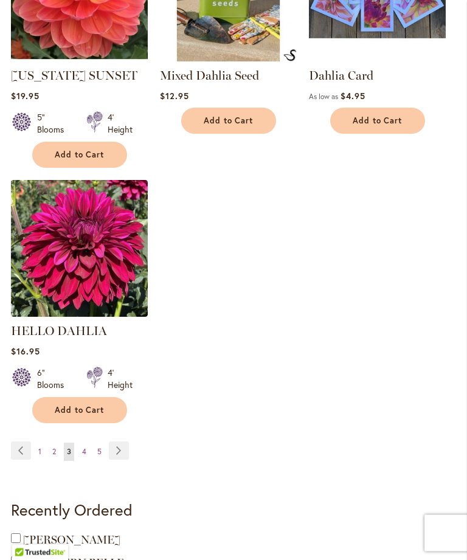
click at [123, 447] on link "Page Next" at bounding box center [119, 451] width 20 height 18
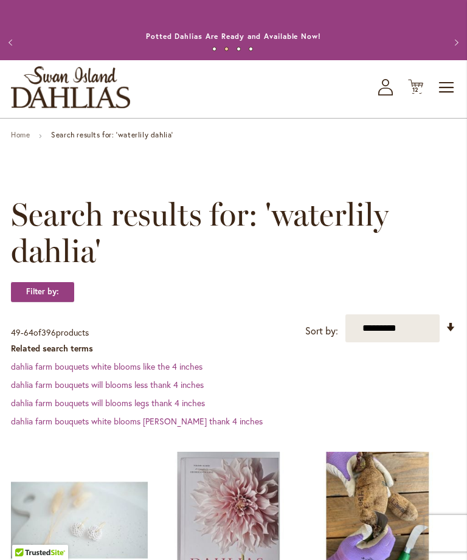
click at [443, 99] on span "Toggle Nav" at bounding box center [447, 87] width 18 height 24
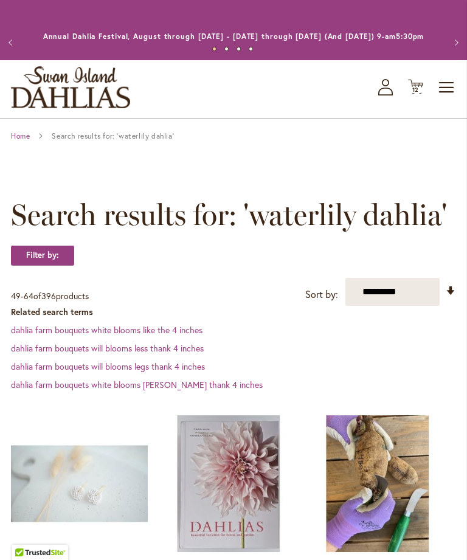
click at [445, 93] on span "Toggle Nav" at bounding box center [447, 87] width 18 height 24
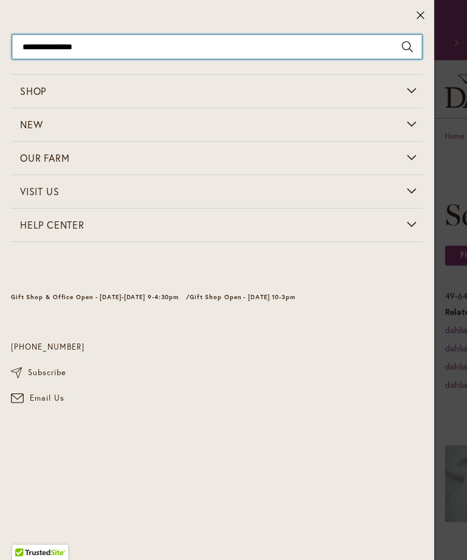
click at [54, 57] on input "**********" at bounding box center [217, 47] width 410 height 24
click at [61, 44] on input "**********" at bounding box center [217, 47] width 410 height 24
type input "**********"
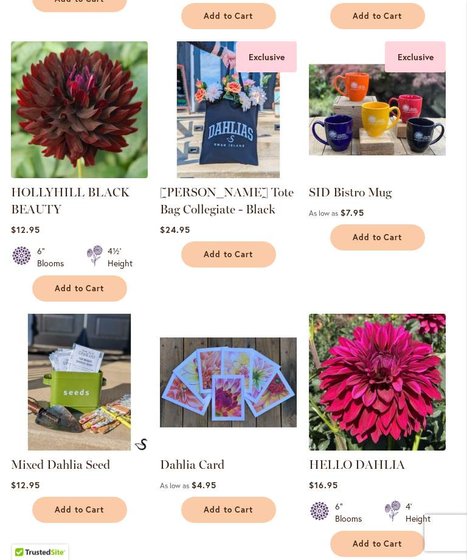
scroll to position [630, 0]
click at [102, 294] on span "Add to Cart" at bounding box center [80, 288] width 50 height 10
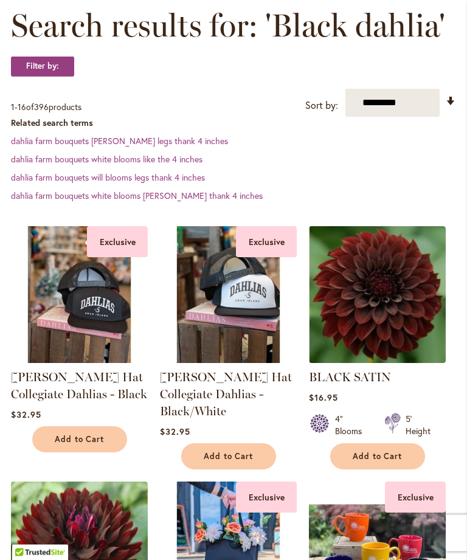
scroll to position [221, 0]
click at [380, 462] on span "Add to Cart" at bounding box center [378, 456] width 50 height 10
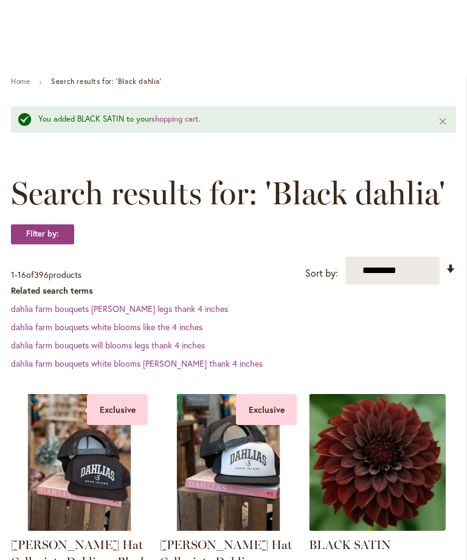
scroll to position [0, 0]
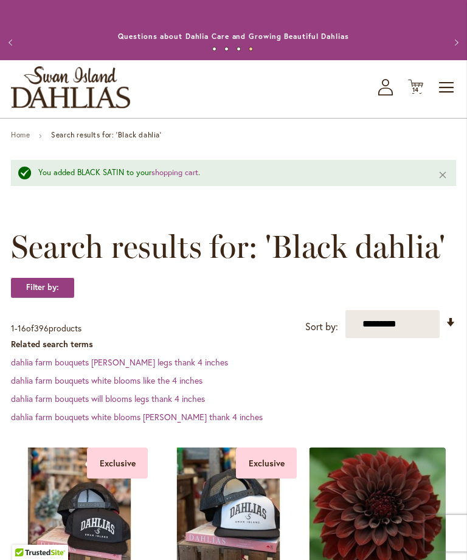
click at [419, 94] on span "14" at bounding box center [415, 90] width 7 height 8
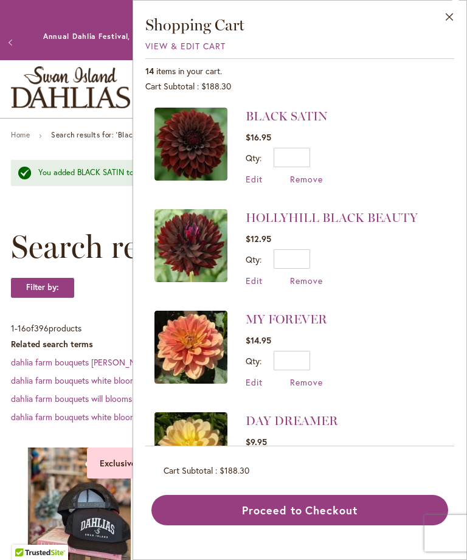
click at [308, 182] on span "Remove" at bounding box center [306, 179] width 33 height 12
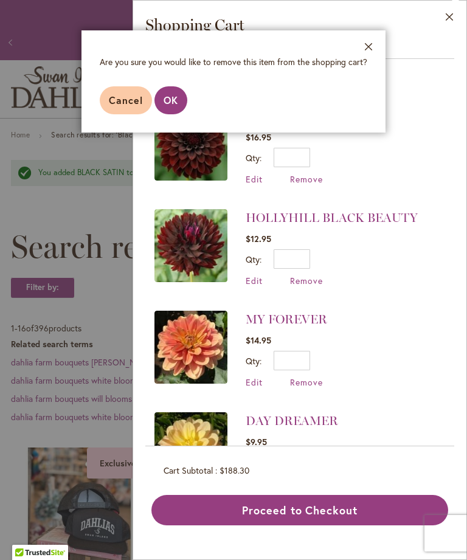
click at [171, 99] on span "OK" at bounding box center [171, 100] width 15 height 13
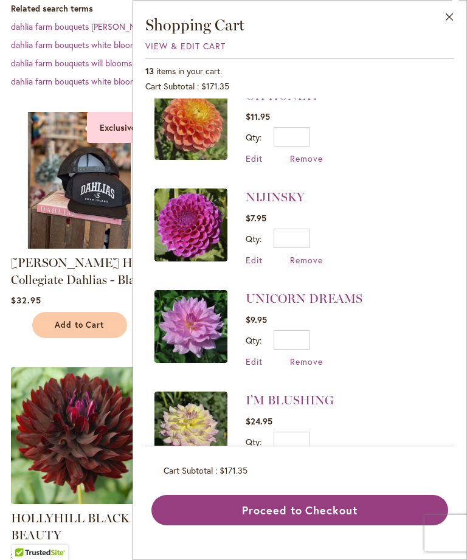
scroll to position [303, 0]
click at [306, 336] on input "*" at bounding box center [292, 339] width 36 height 19
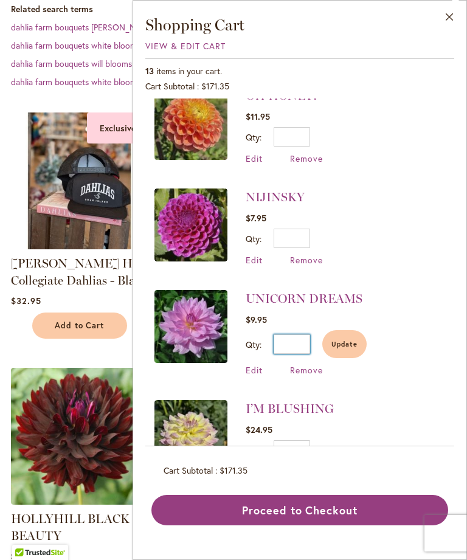
type input "*"
click at [350, 340] on span "Update" at bounding box center [345, 344] width 26 height 9
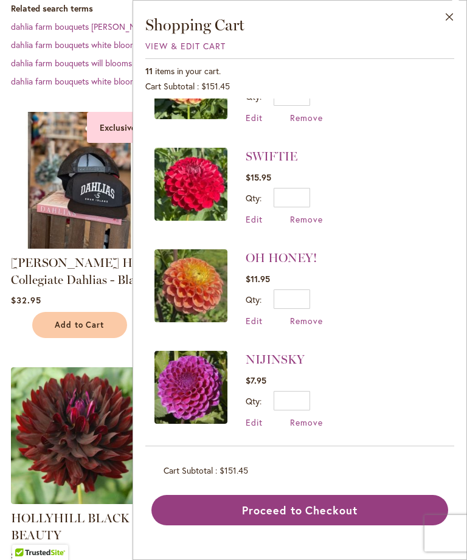
scroll to position [350, 0]
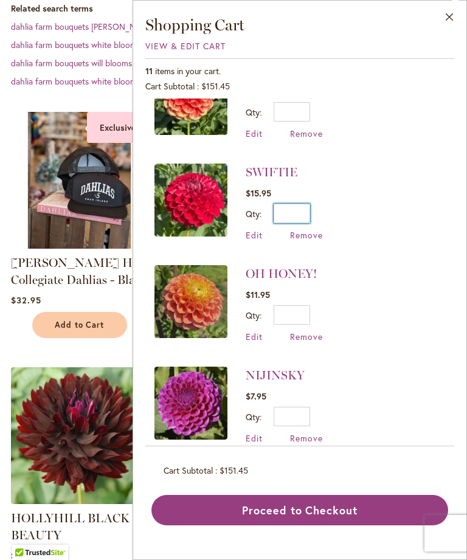
click at [305, 212] on input "*" at bounding box center [292, 213] width 36 height 19
click at [305, 206] on input "*" at bounding box center [292, 213] width 36 height 19
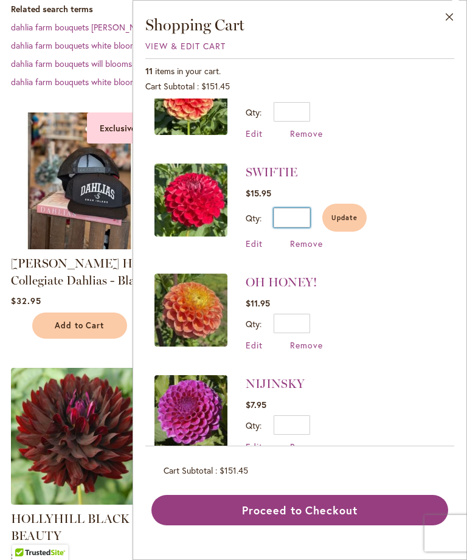
type input "**"
click at [354, 220] on span "Update" at bounding box center [345, 218] width 26 height 9
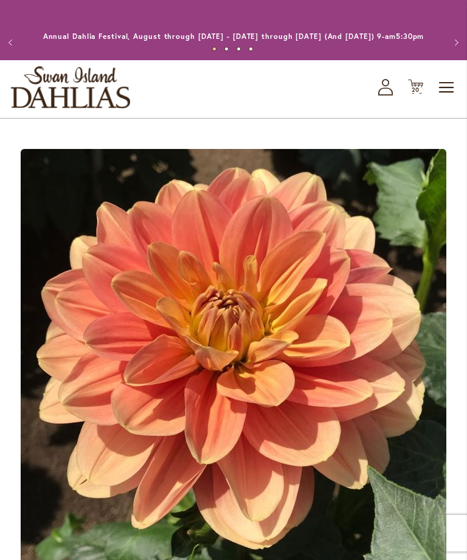
type input "*****"
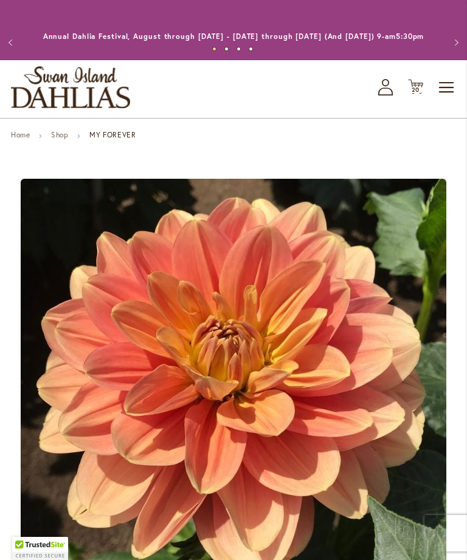
click at [415, 94] on span "20" at bounding box center [416, 90] width 9 height 8
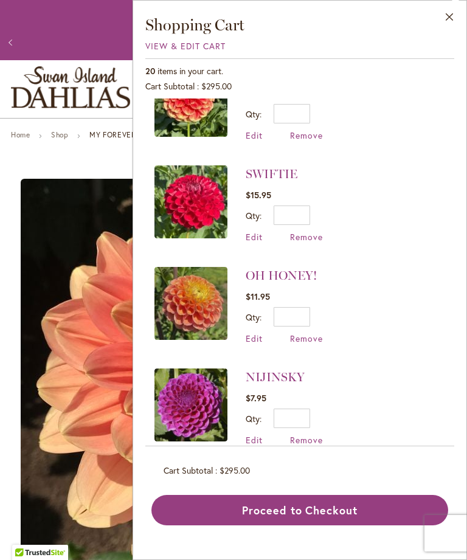
scroll to position [349, 0]
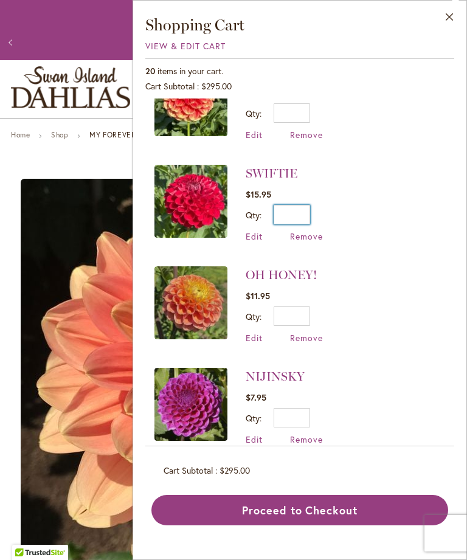
click at [306, 215] on input "**" at bounding box center [292, 214] width 36 height 19
click at [303, 214] on input "**" at bounding box center [292, 214] width 36 height 19
click at [305, 214] on input "**" at bounding box center [292, 214] width 36 height 19
click at [308, 211] on input "Qty" at bounding box center [292, 214] width 36 height 19
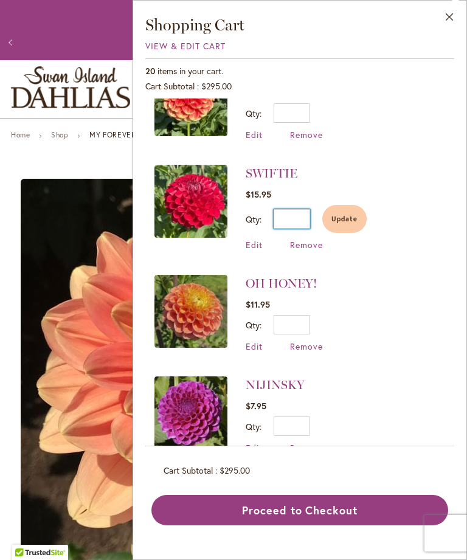
type input "*"
click at [351, 224] on button "Update" at bounding box center [344, 219] width 44 height 28
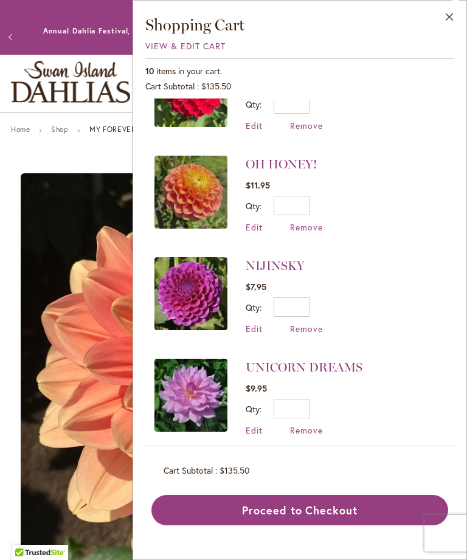
scroll to position [529, 0]
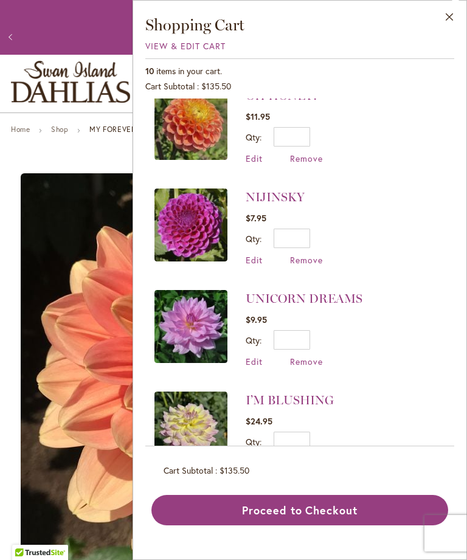
click at [315, 398] on link "I’M BLUSHING" at bounding box center [290, 400] width 88 height 15
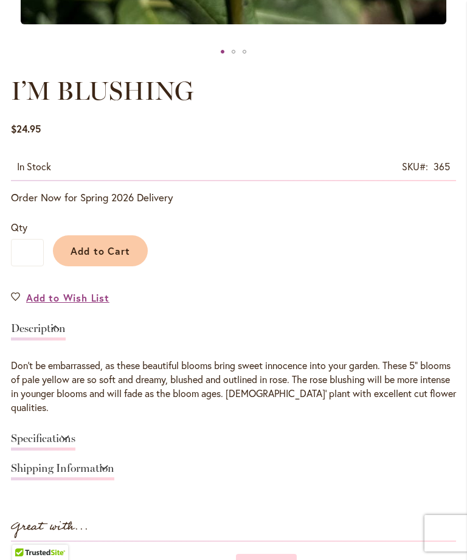
scroll to position [585, 0]
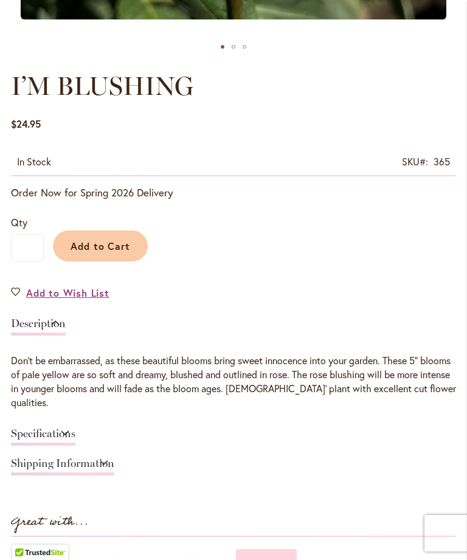
click at [75, 445] on link "Specifications" at bounding box center [43, 437] width 64 height 18
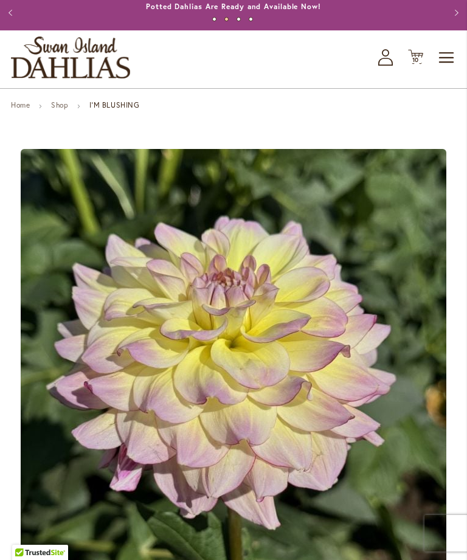
scroll to position [0, 0]
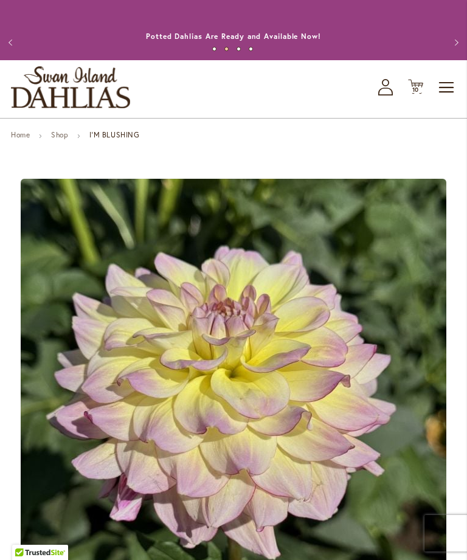
click at [419, 94] on span "10" at bounding box center [415, 90] width 7 height 8
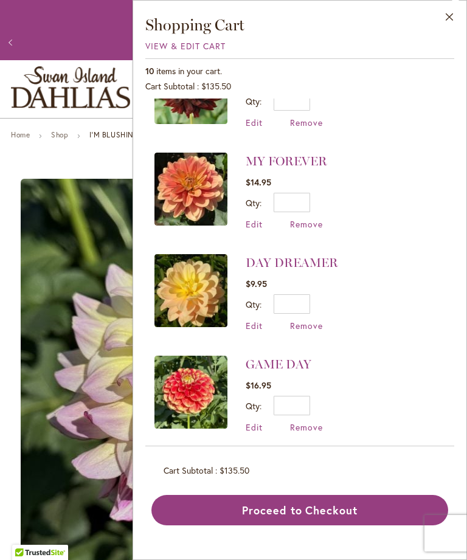
scroll to position [59, 0]
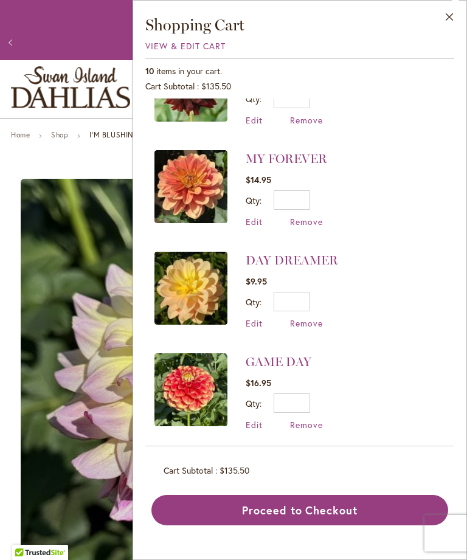
click at [338, 526] on button "Proceed to Checkout" at bounding box center [299, 510] width 297 height 30
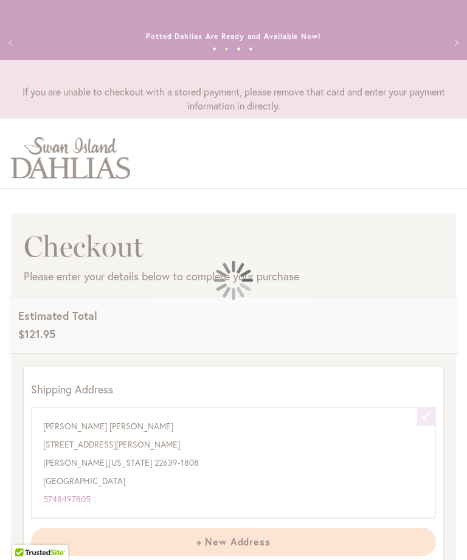
select select "**********"
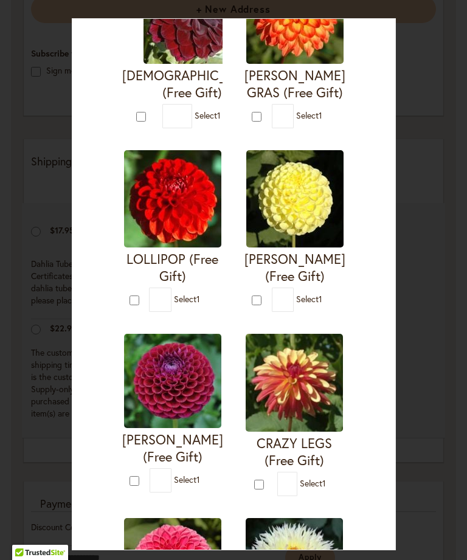
scroll to position [327, 0]
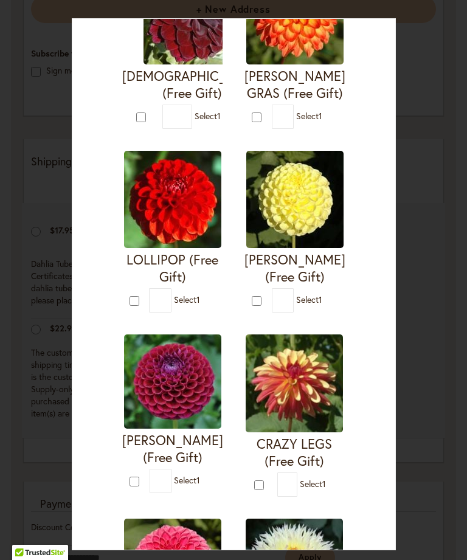
click at [177, 386] on img at bounding box center [172, 382] width 97 height 94
type input "*"
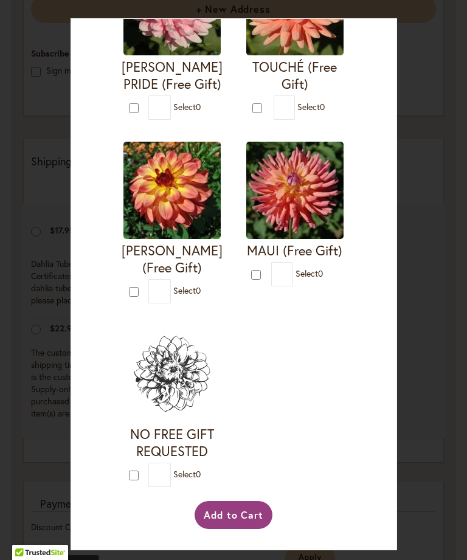
scroll to position [2657, 0]
click at [251, 529] on button "Add to Cart" at bounding box center [234, 515] width 78 height 28
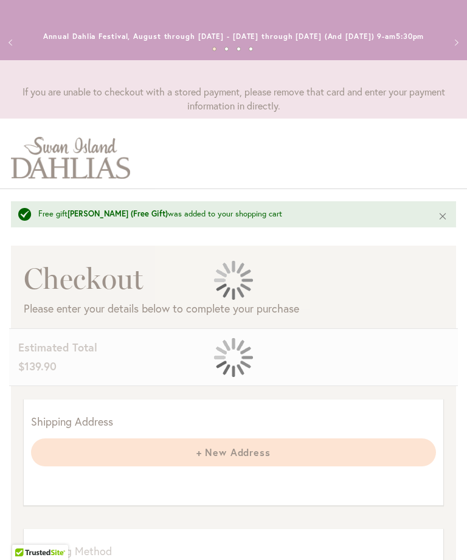
select select "**********"
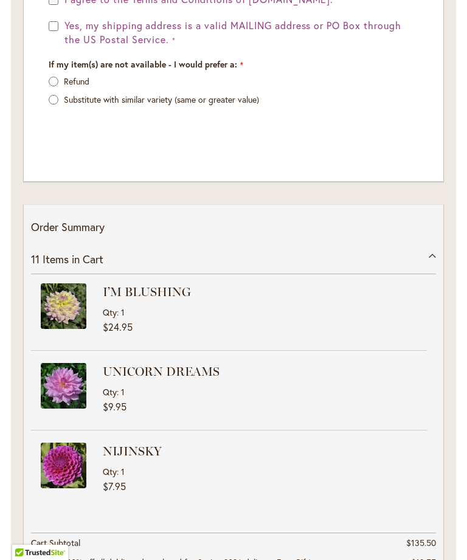
scroll to position [-5, 0]
